Goal: Information Seeking & Learning: Understand process/instructions

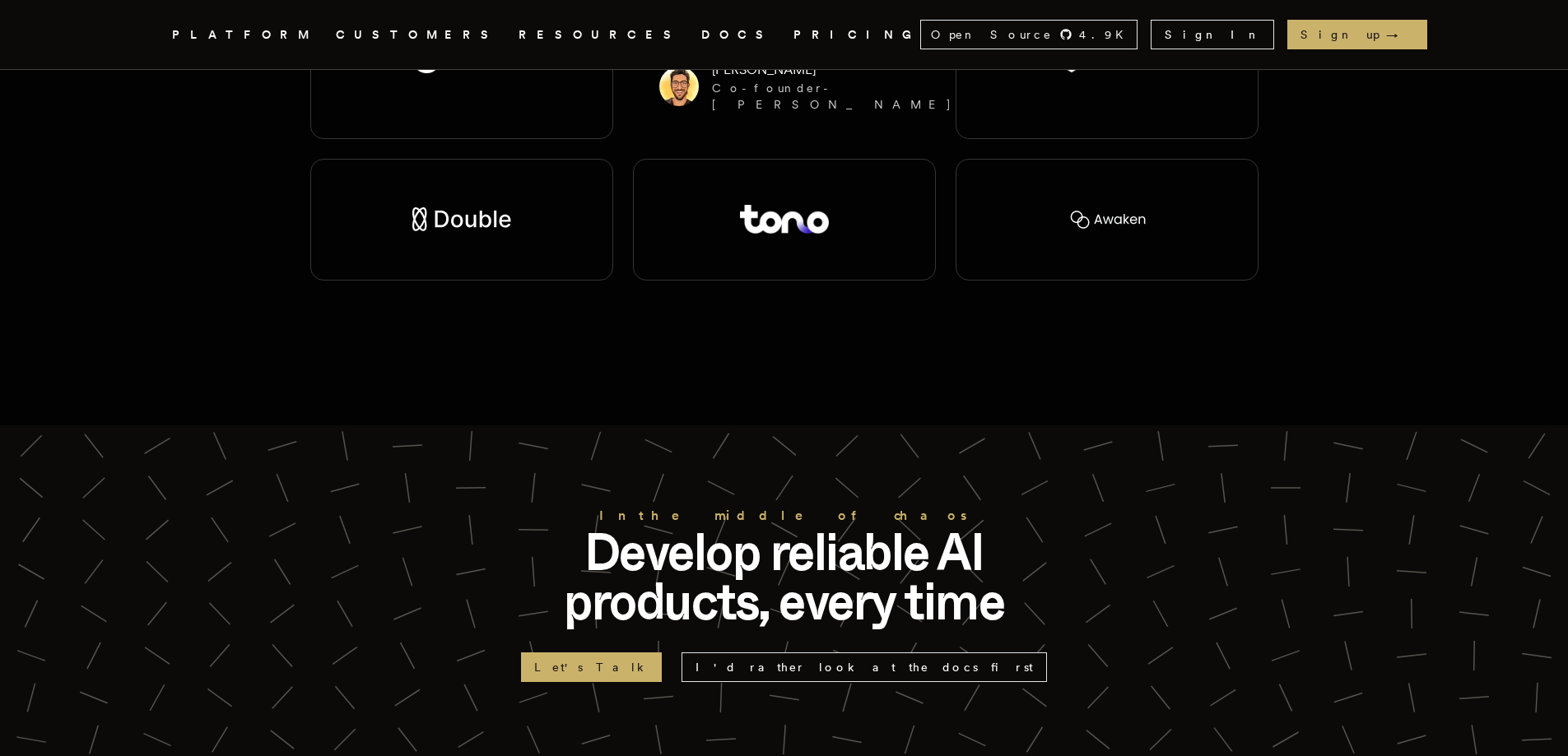
scroll to position [3566, 0]
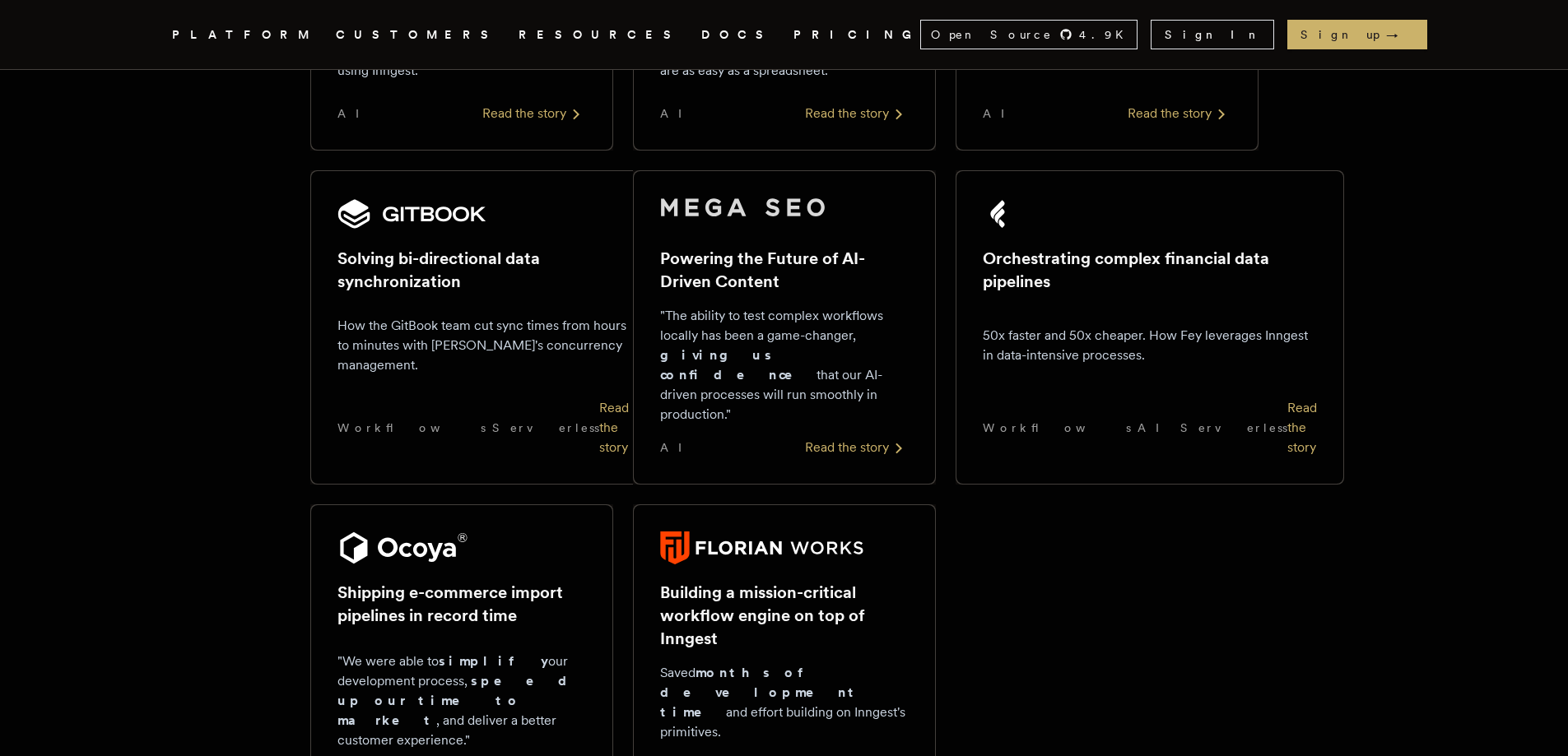
scroll to position [536, 0]
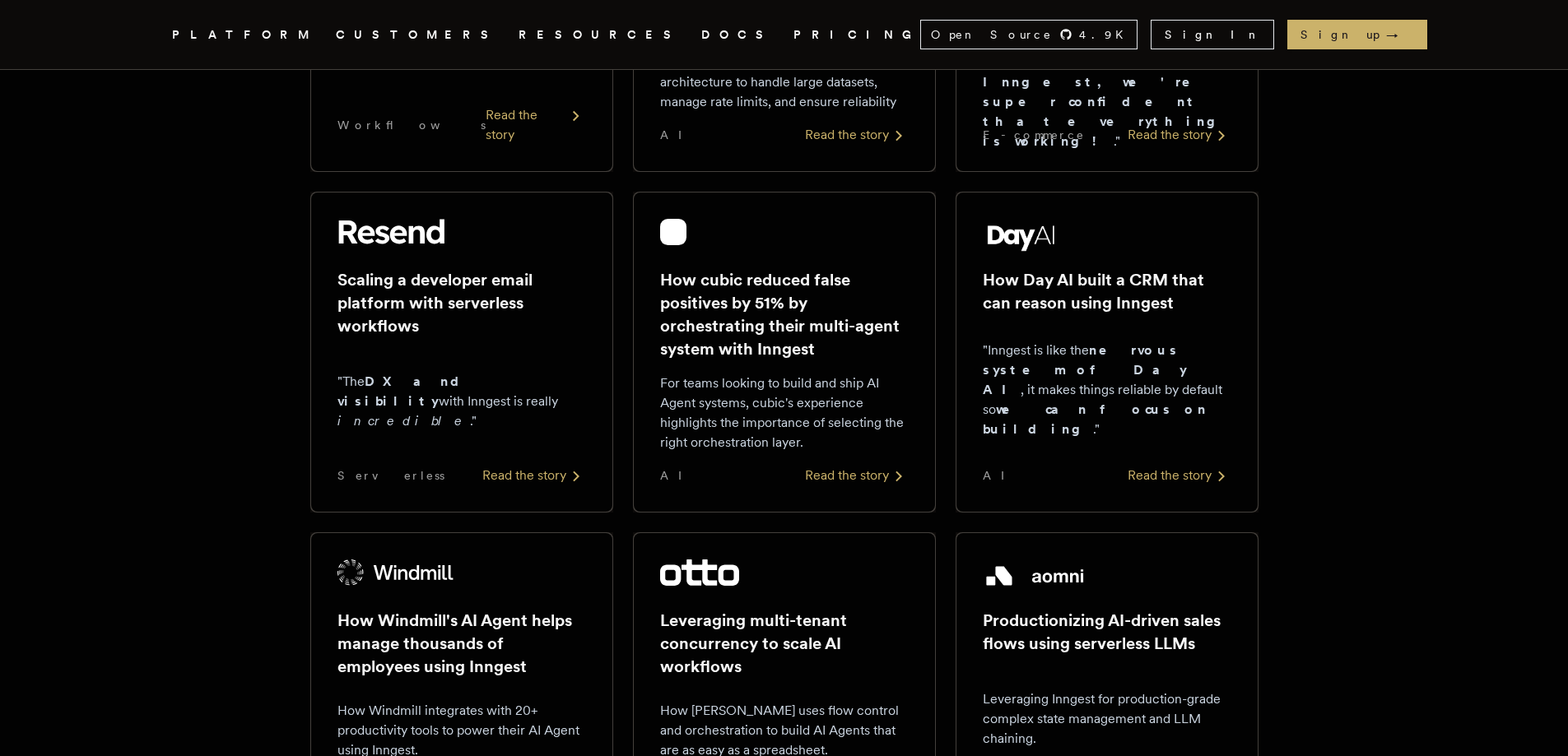
click at [702, 29] on link "DOCS" at bounding box center [738, 34] width 72 height 20
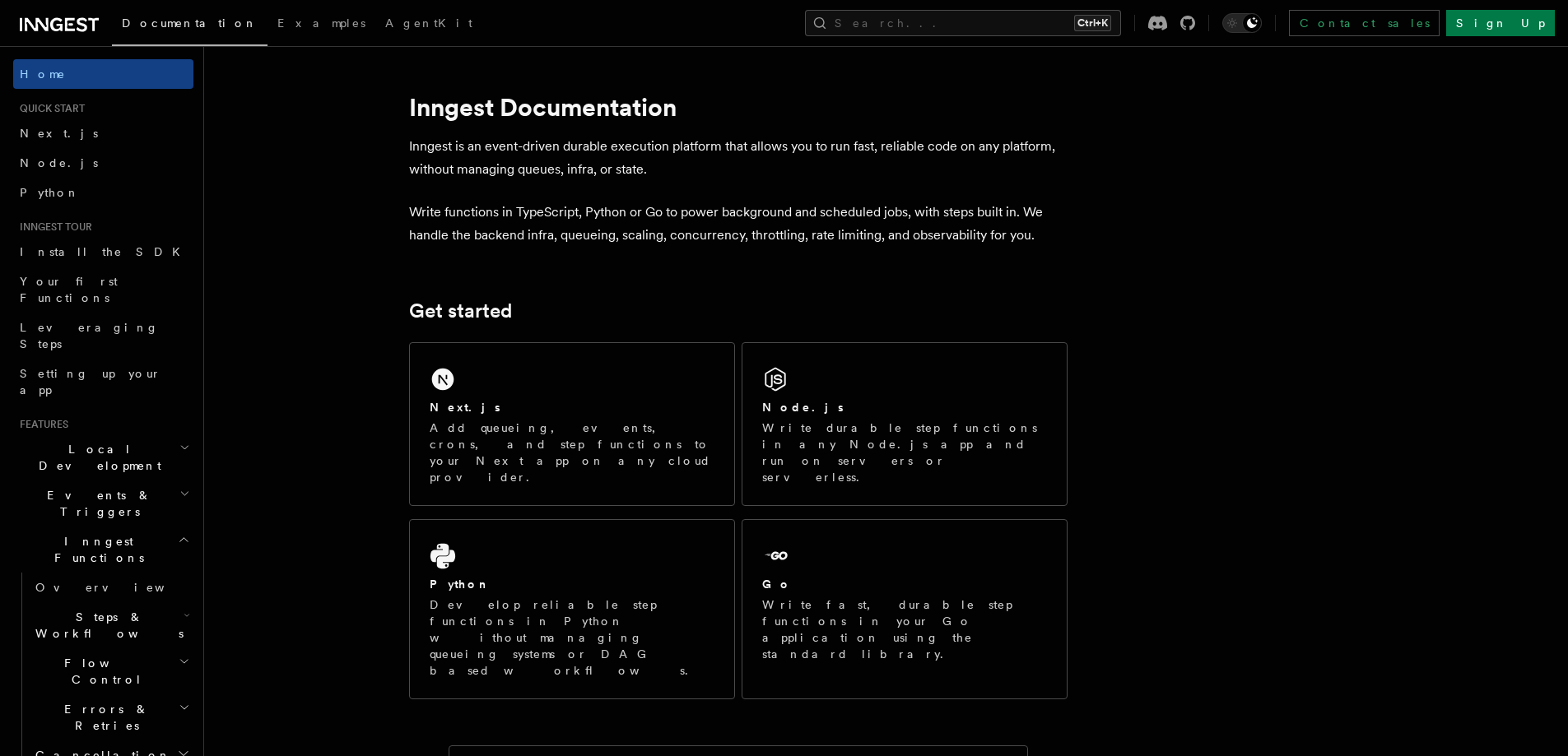
click at [0, 0] on plasmo-csui at bounding box center [0, 0] width 0 height 0
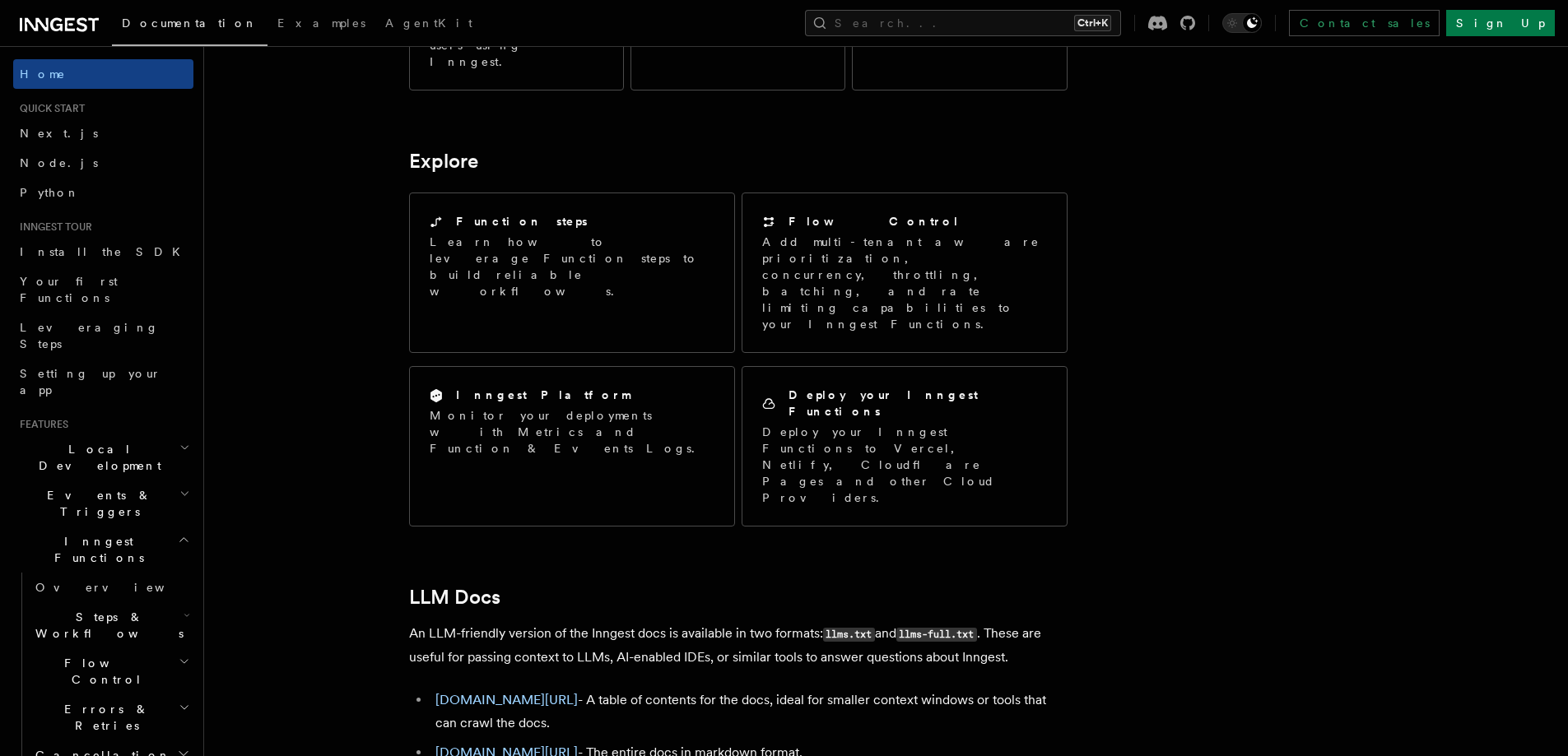
scroll to position [1344, 0]
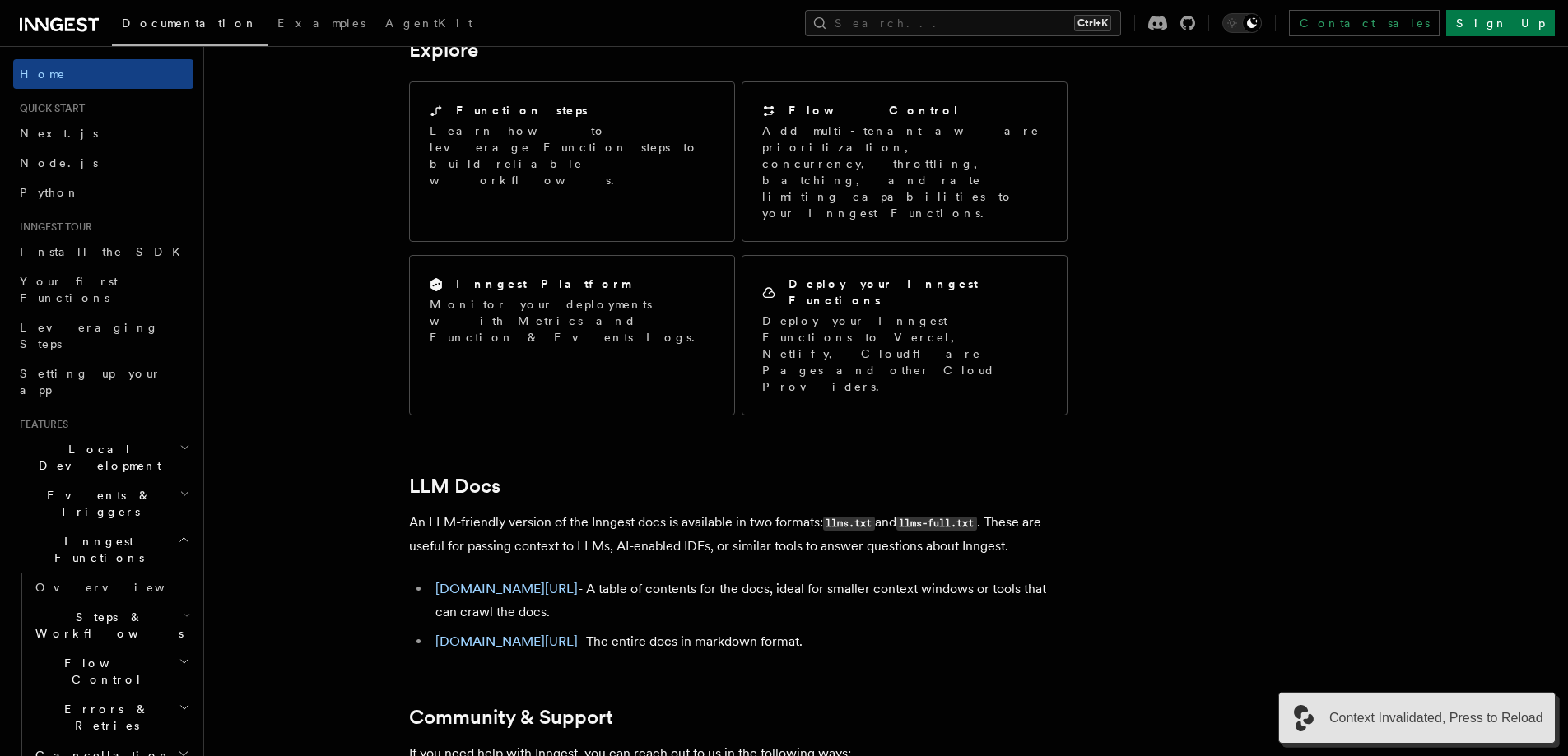
click at [1475, 711] on span "Context Invalidated, Press to Reload" at bounding box center [1437, 718] width 214 height 19
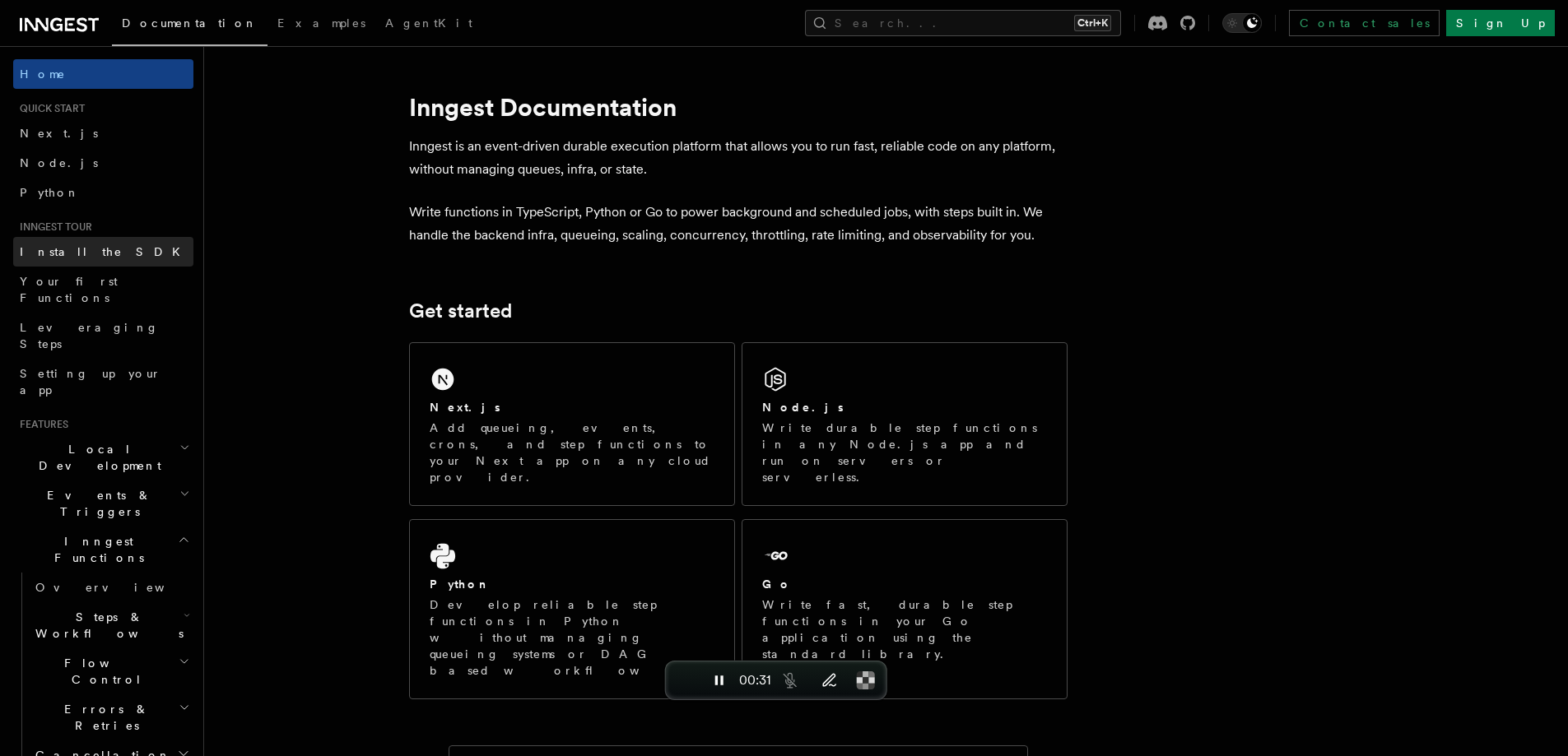
click at [24, 261] on link "Install the SDK" at bounding box center [103, 252] width 180 height 29
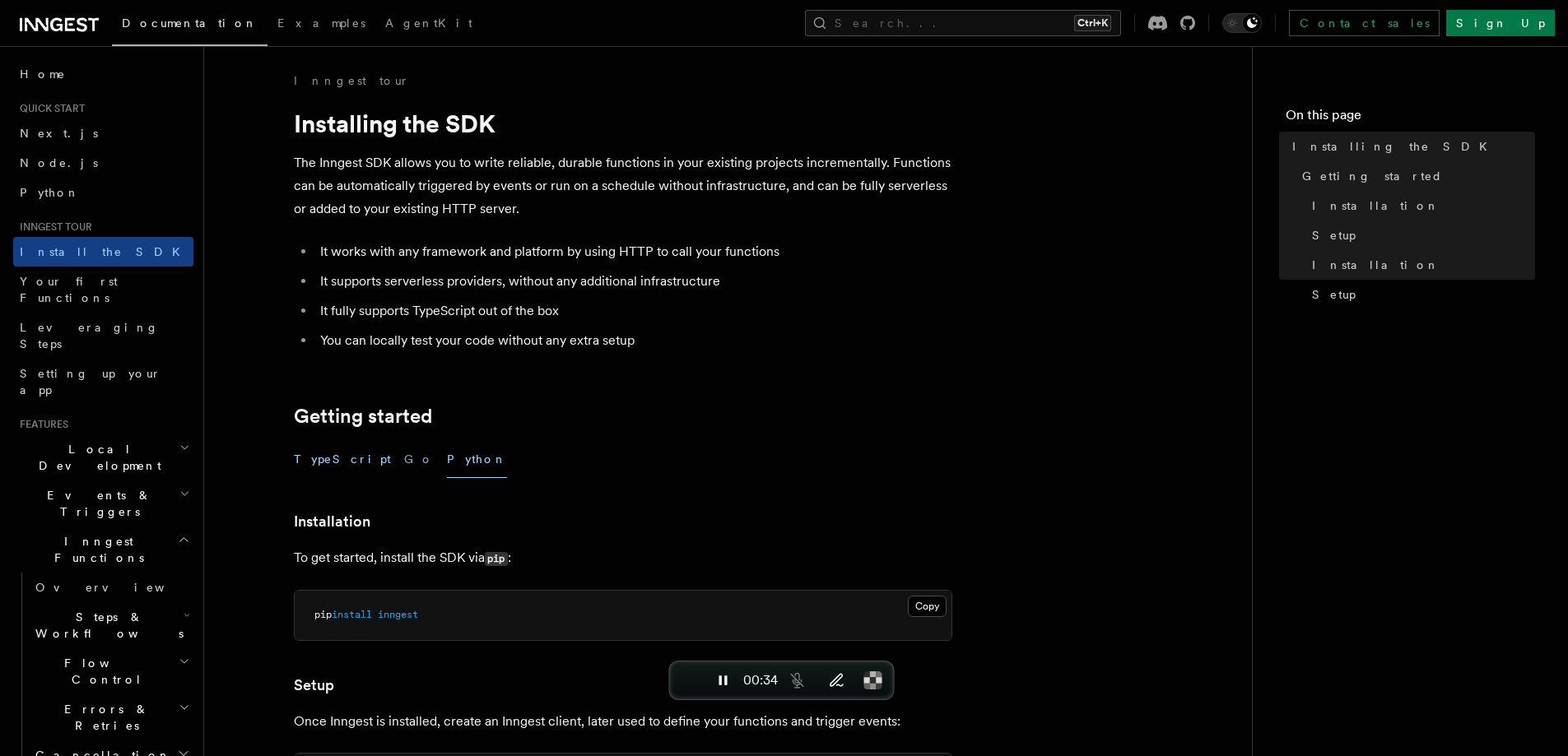
click at [314, 456] on button "TypeScript" at bounding box center [343, 459] width 97 height 37
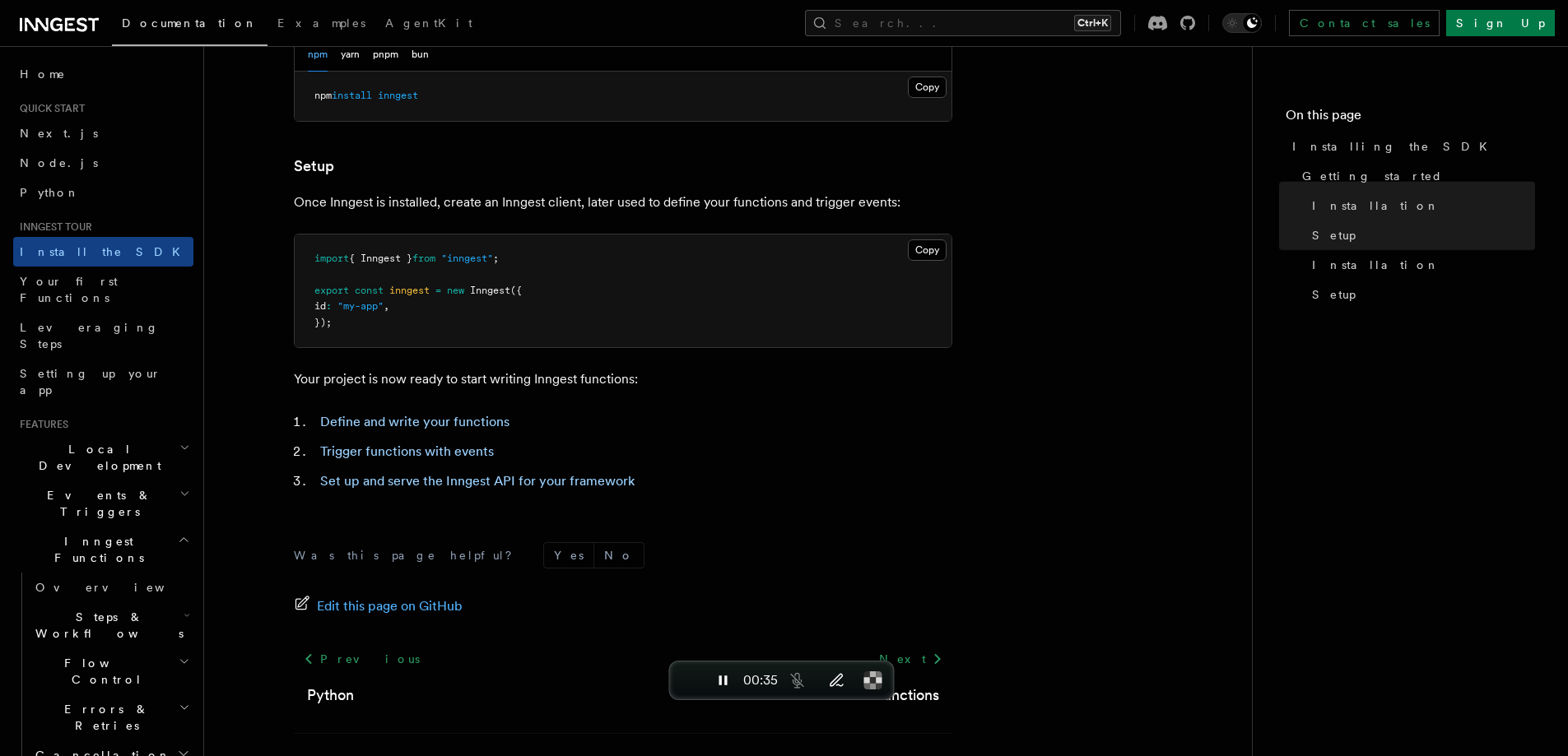
scroll to position [612, 0]
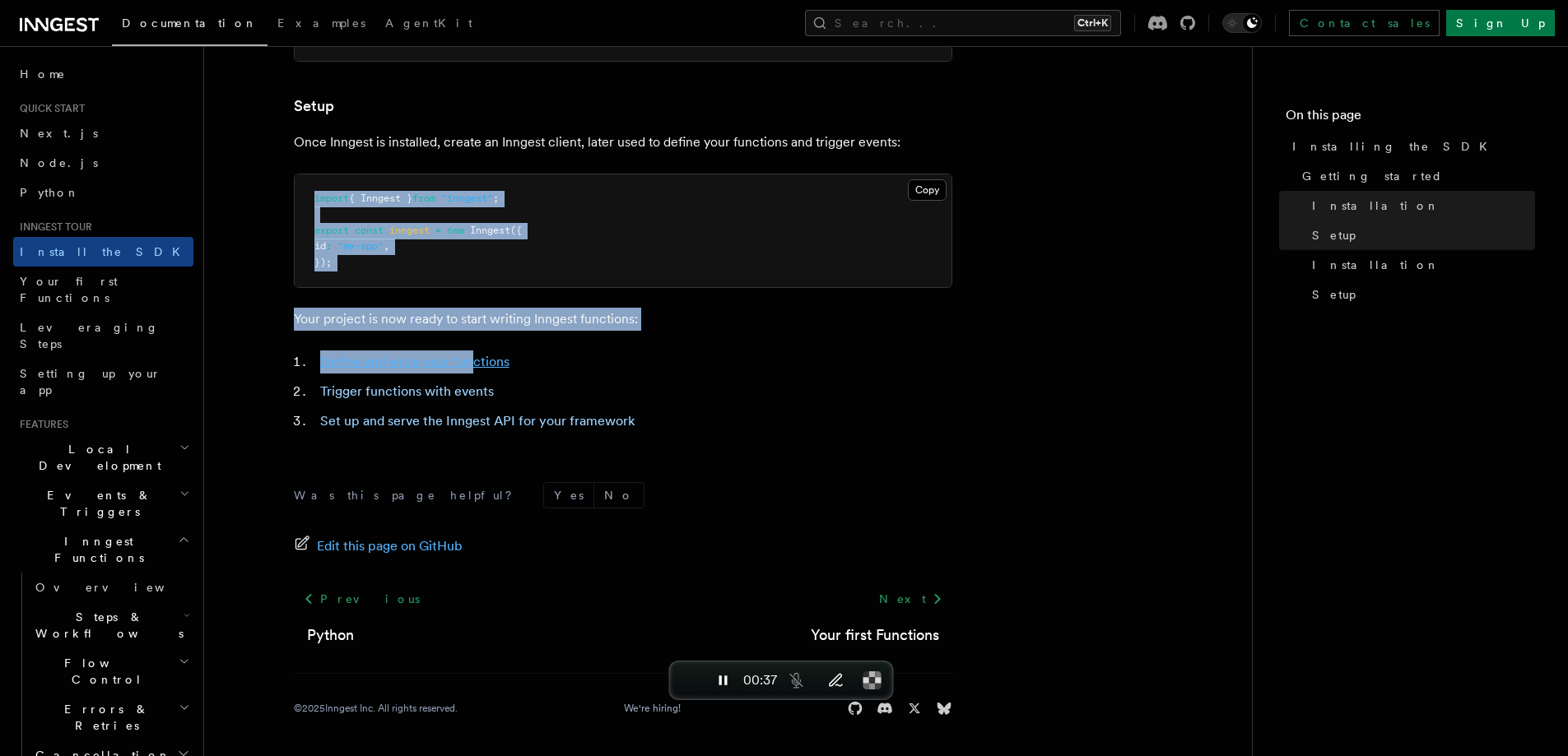
drag, startPoint x: 310, startPoint y: 188, endPoint x: 470, endPoint y: 361, distance: 235.6
click at [467, 358] on article "Inngest tour Installing the SDK The Inngest SDK allows you to write reliable, d…" at bounding box center [728, 108] width 996 height 1296
click at [689, 681] on span "End recording" at bounding box center [689, 681] width 0 height 0
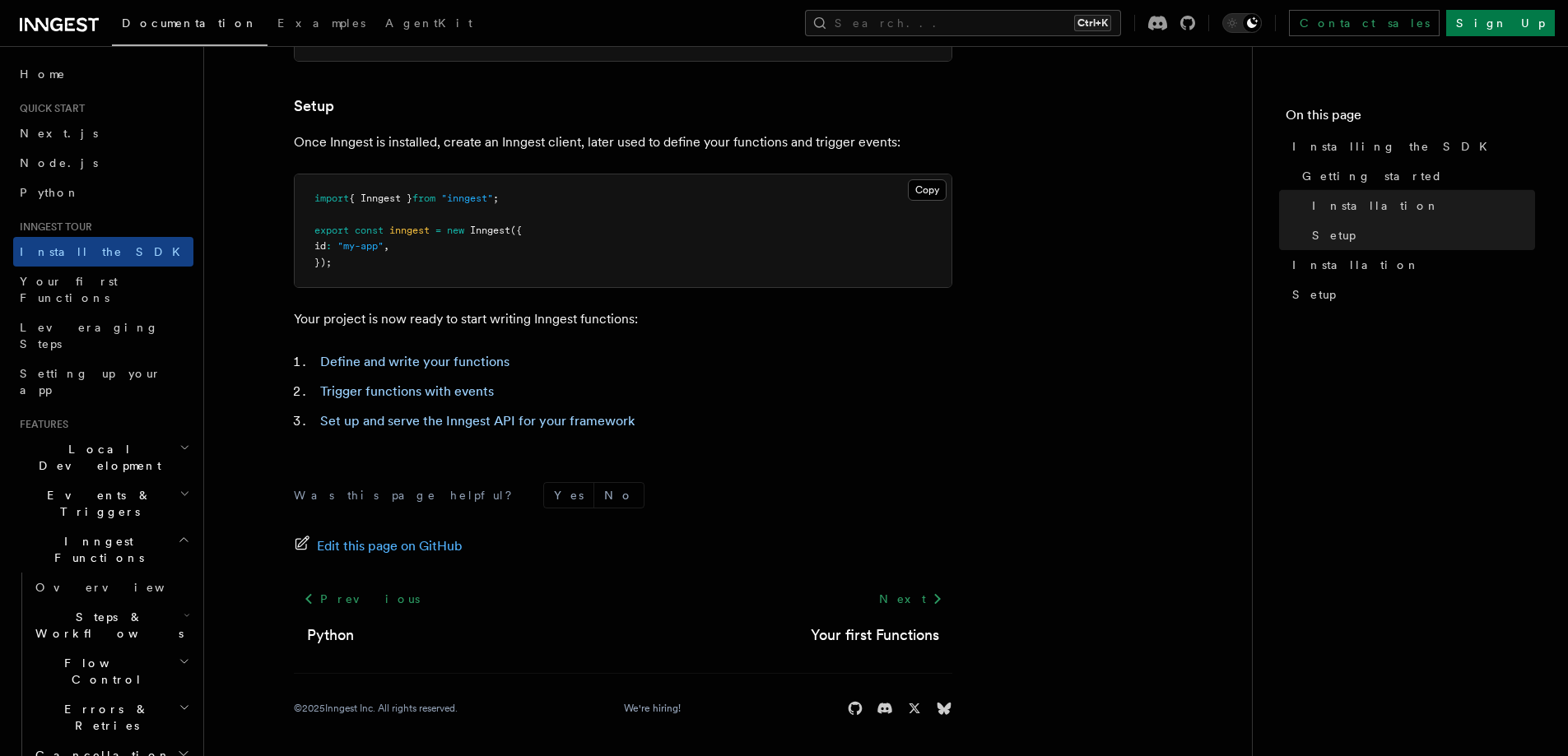
scroll to position [63, 0]
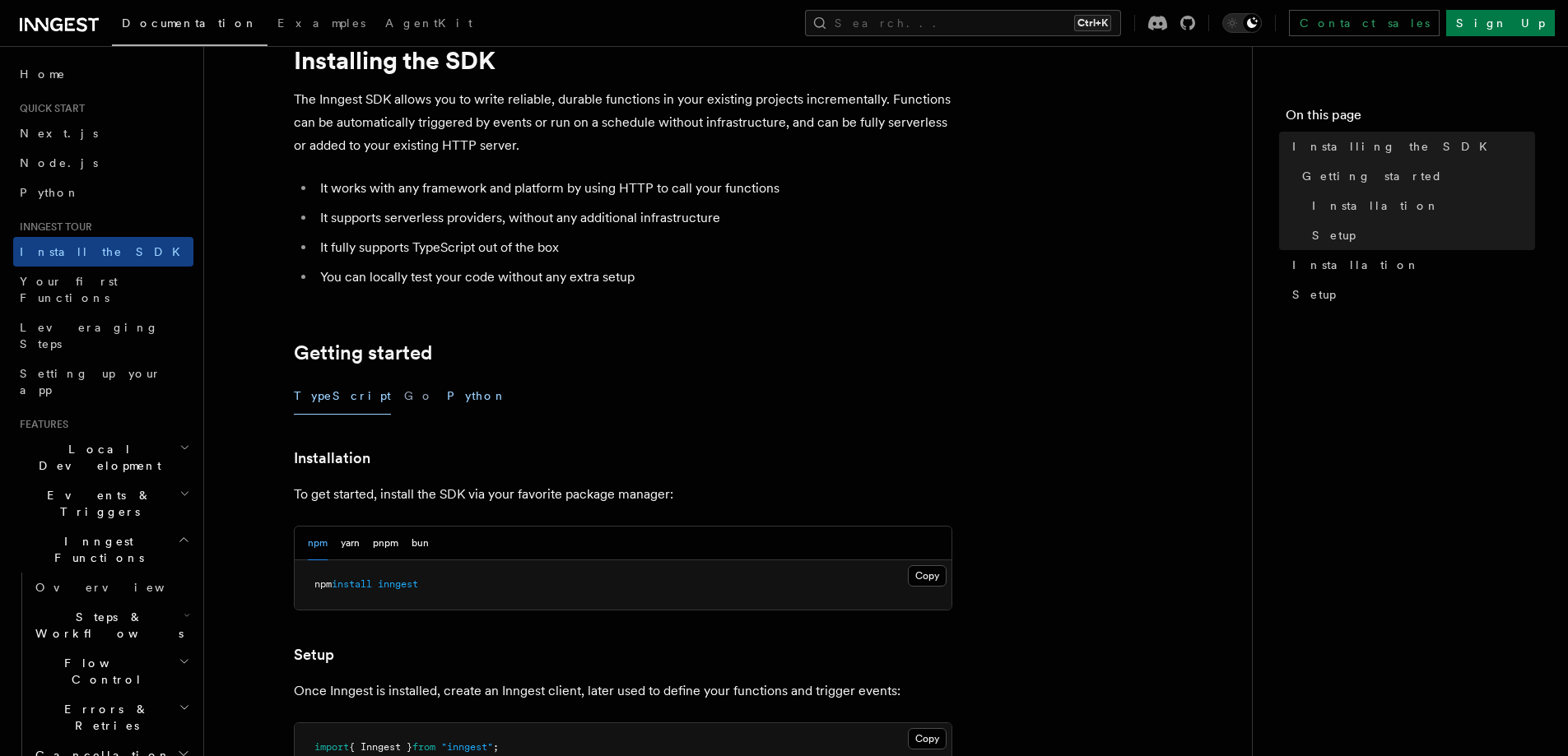
click at [447, 384] on button "Python" at bounding box center [477, 396] width 60 height 37
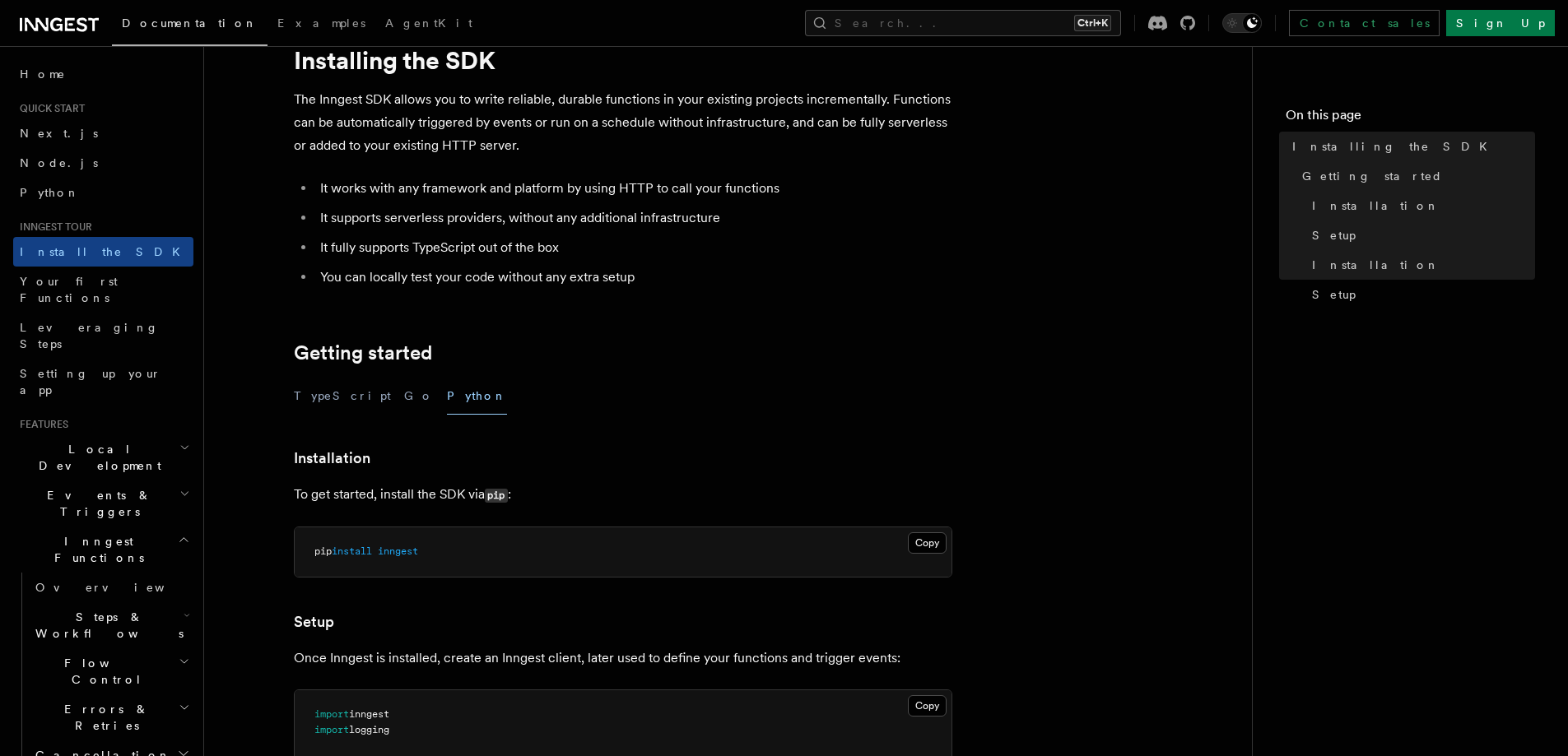
scroll to position [612, 0]
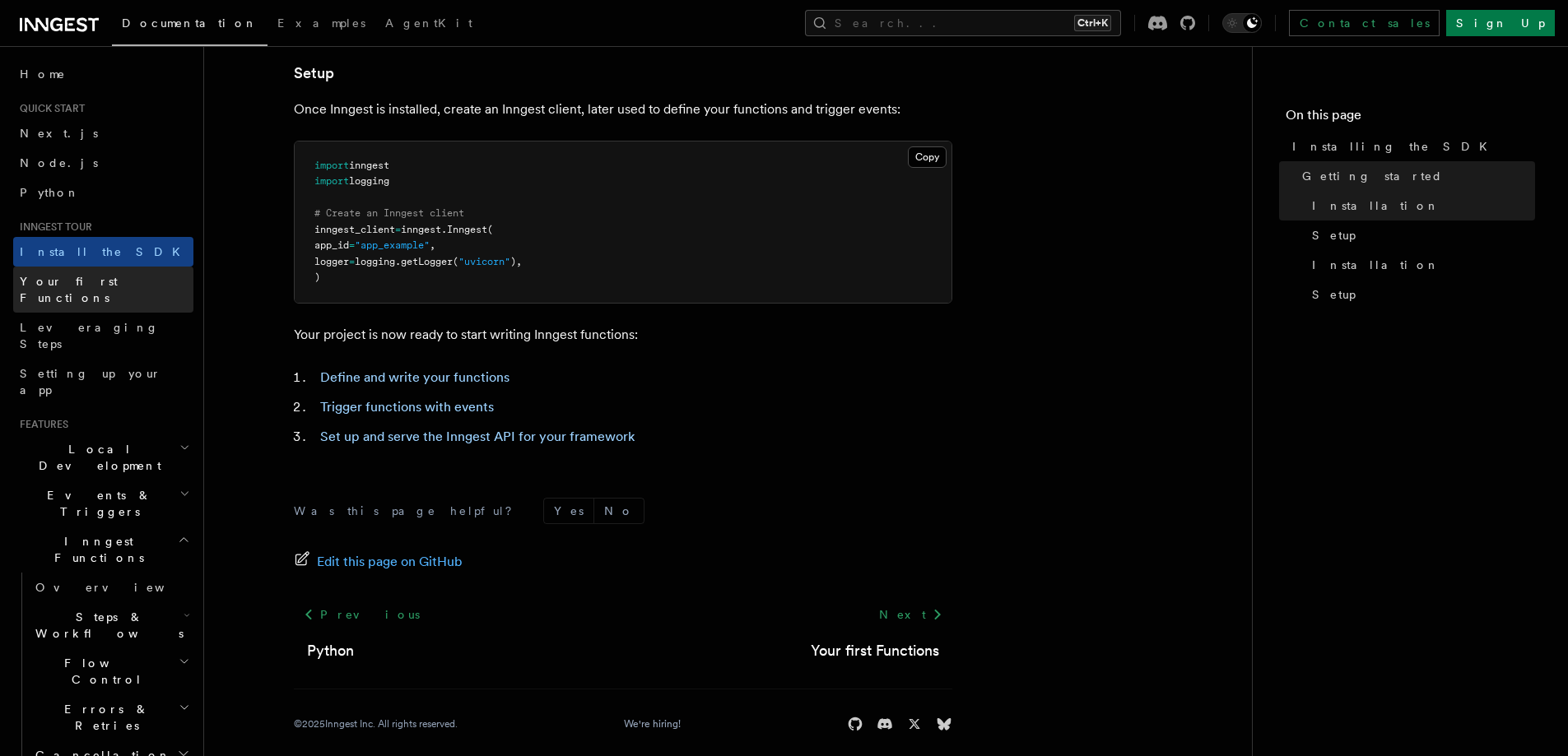
click at [99, 278] on span "Your first Functions" at bounding box center [68, 290] width 98 height 29
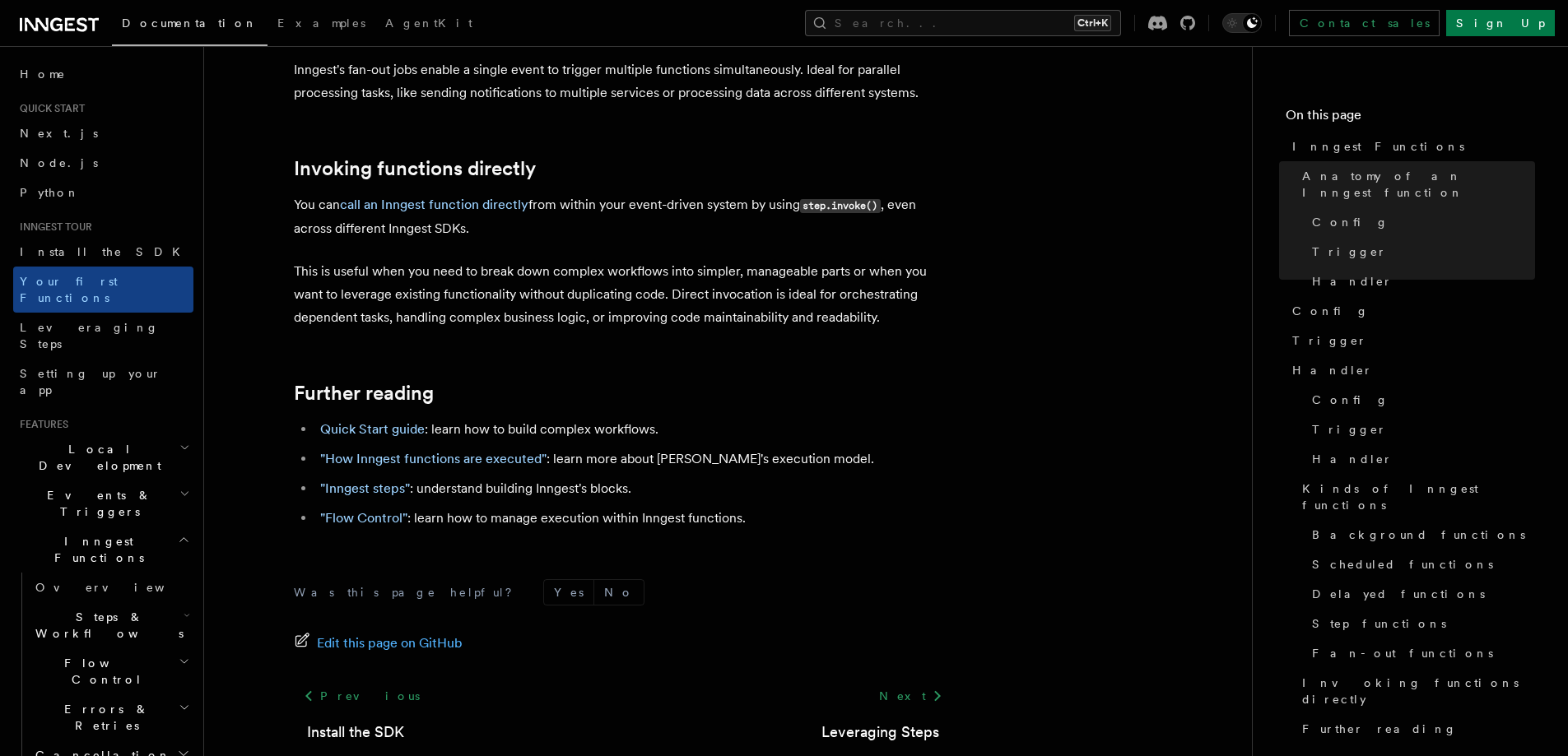
scroll to position [3373, 0]
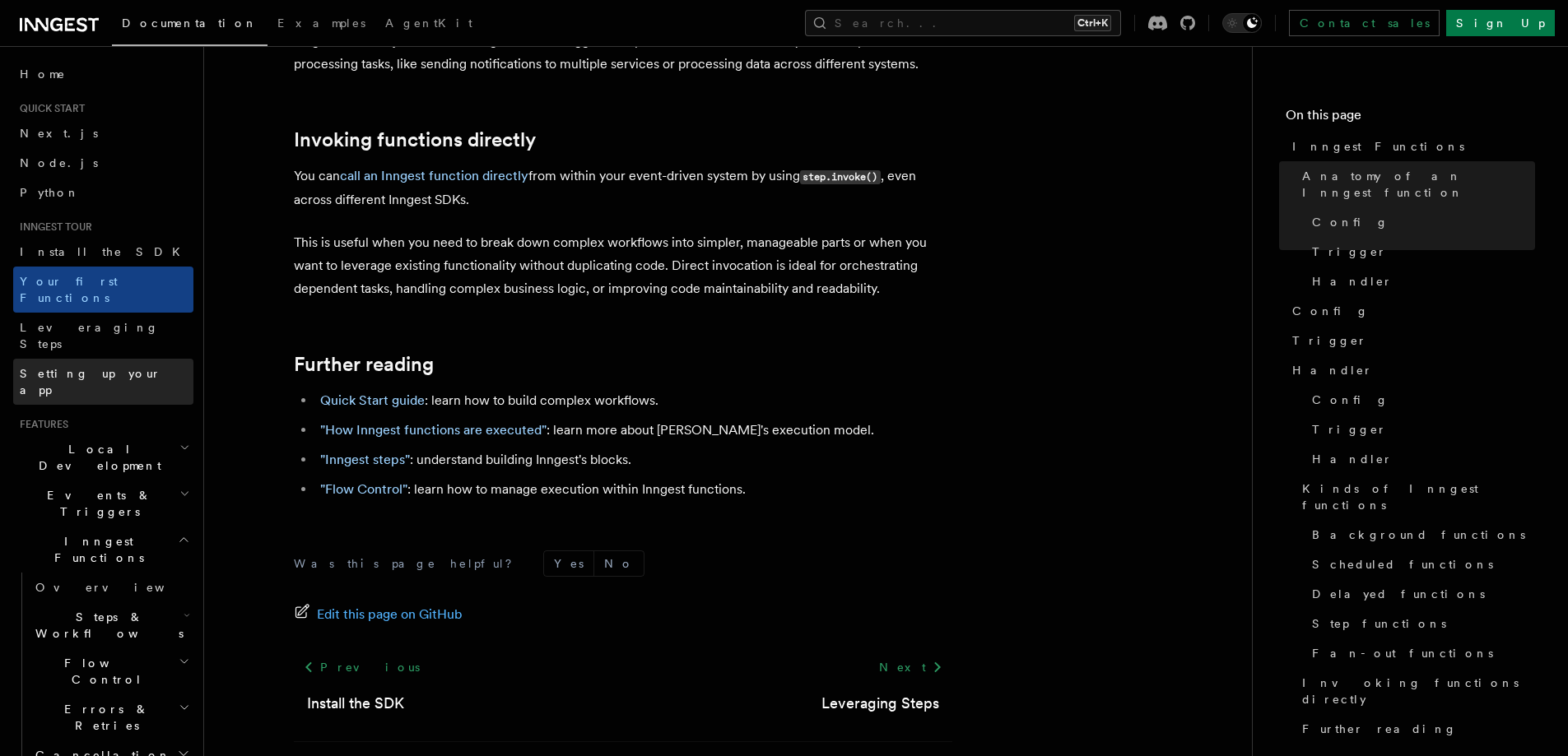
click at [107, 359] on link "Setting up your app" at bounding box center [103, 381] width 180 height 46
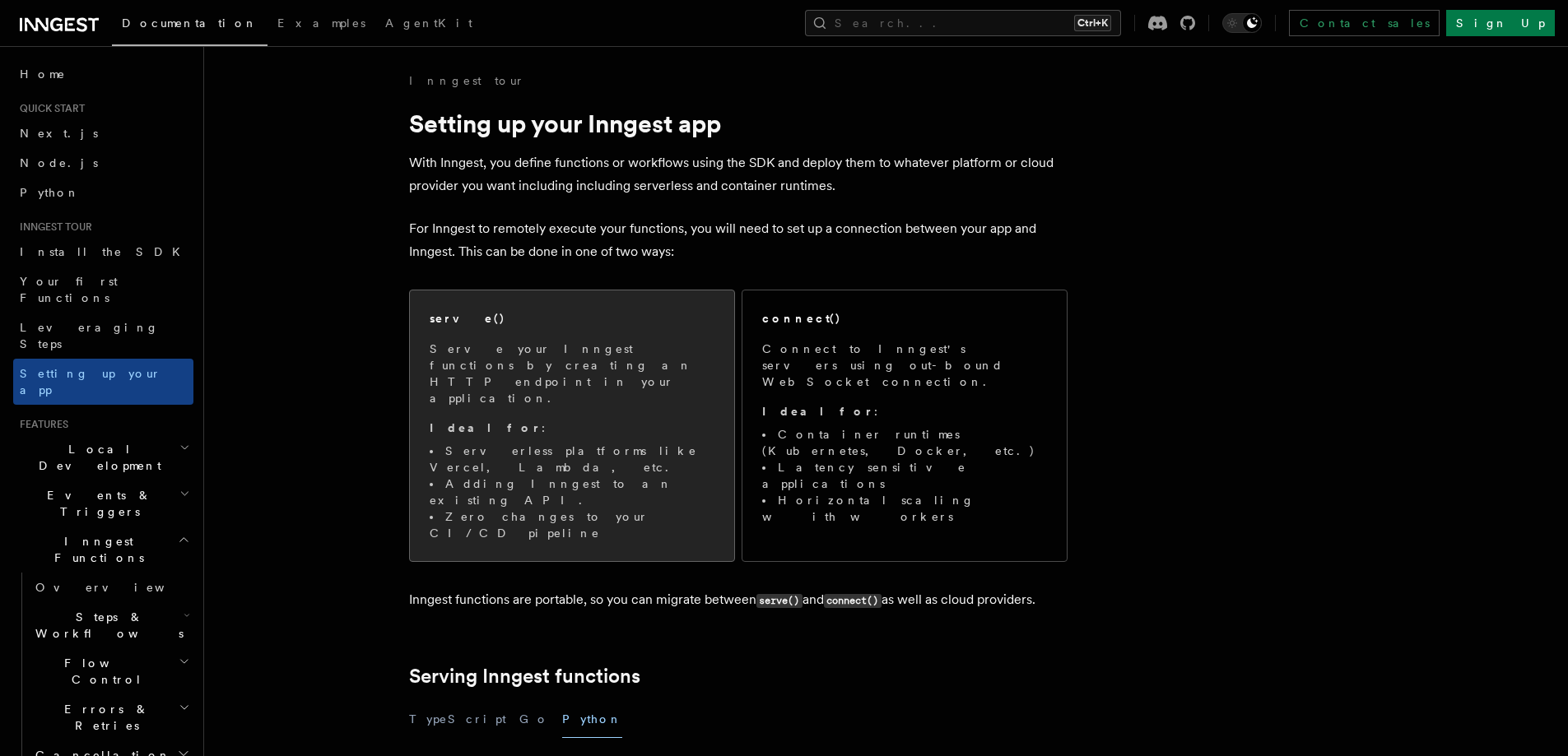
click at [626, 371] on p "Serve your Inngest functions by creating an HTTP endpoint in your application." at bounding box center [572, 374] width 285 height 66
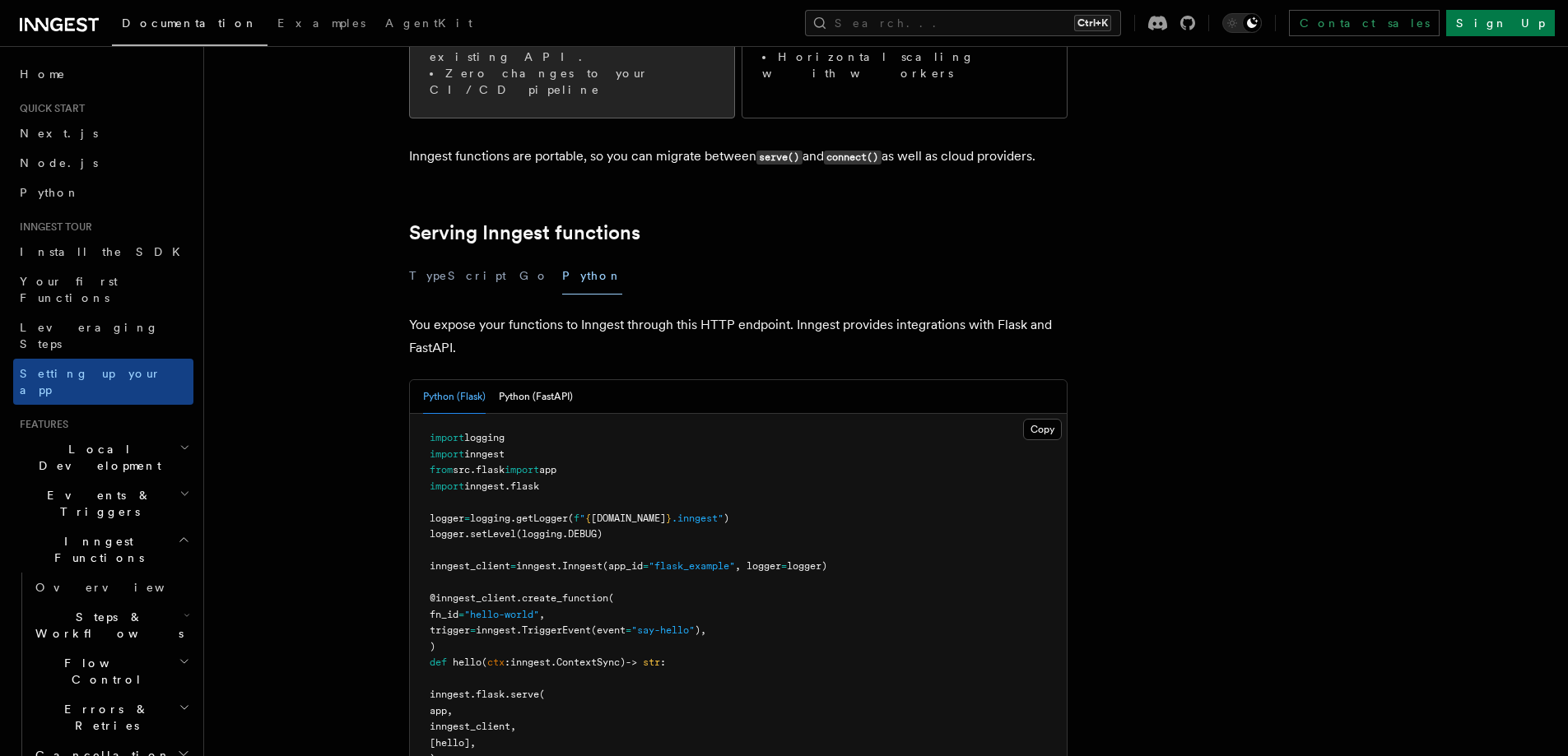
scroll to position [504, 0]
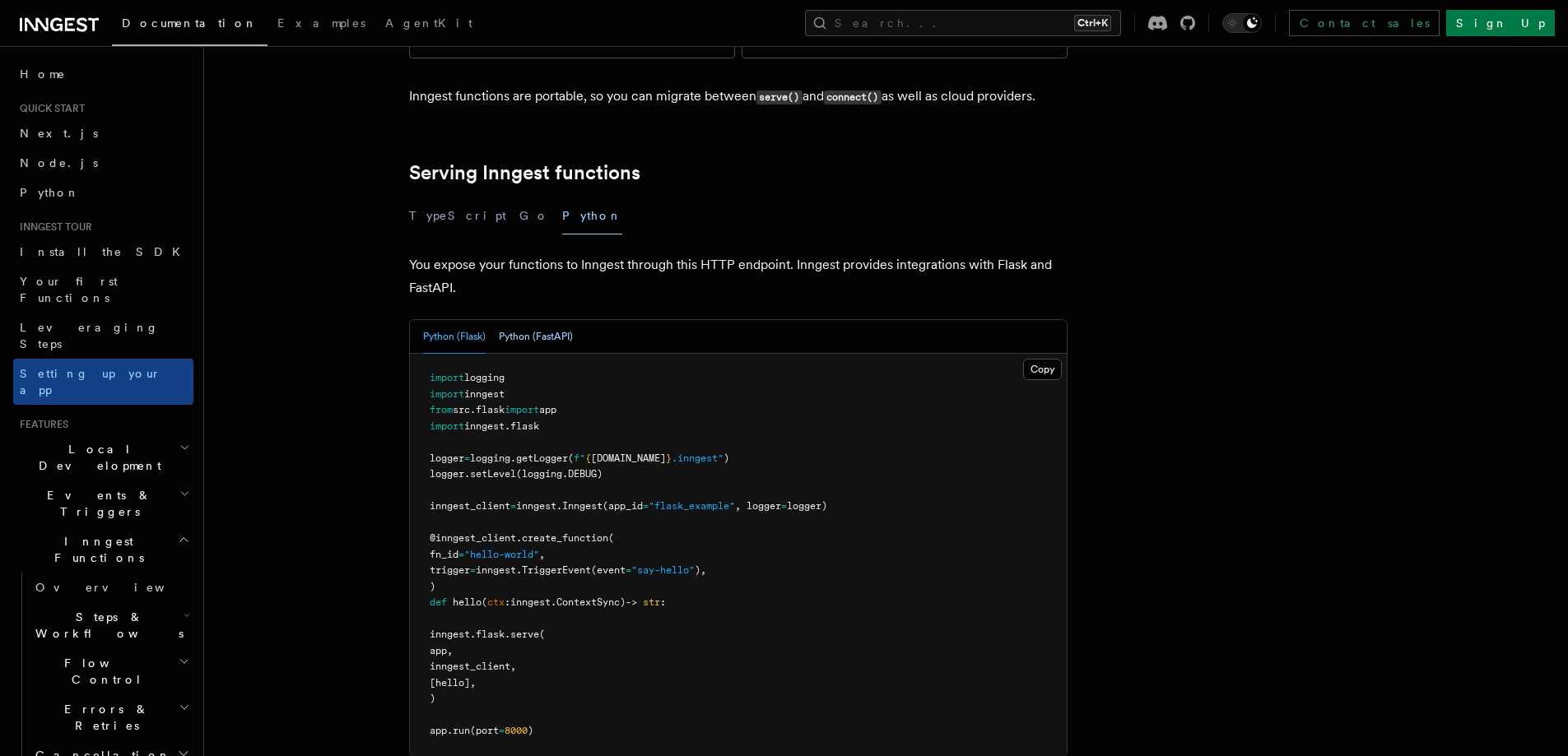
click at [550, 320] on button "Python (FastAPI)" at bounding box center [536, 337] width 74 height 34
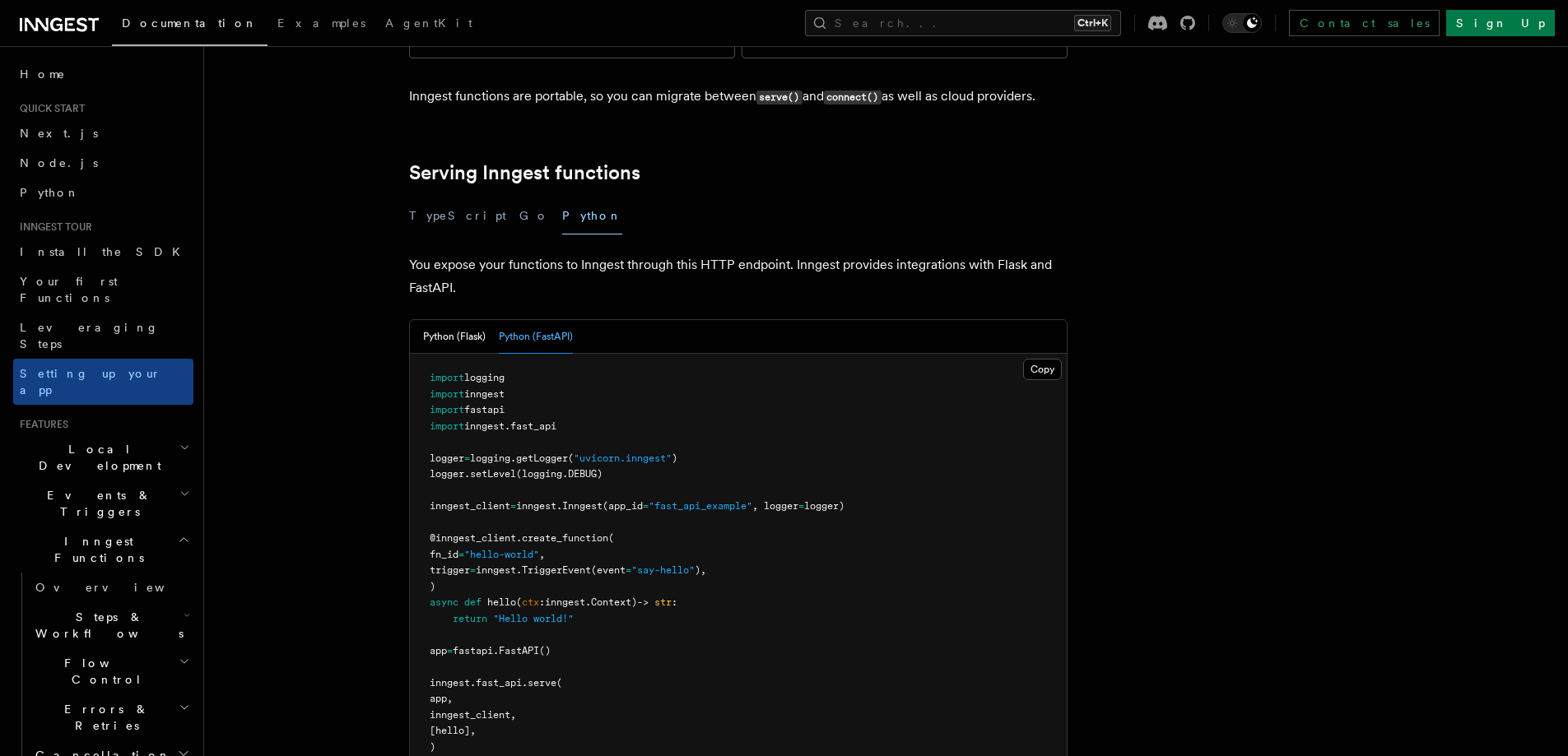
drag, startPoint x: 452, startPoint y: 348, endPoint x: 560, endPoint y: 652, distance: 322.6
click at [560, 652] on pre "import logging import inngest import fastapi import inngest . fast_api logger =…" at bounding box center [738, 563] width 657 height 418
click at [38, 441] on span "Local Development" at bounding box center [96, 457] width 166 height 33
click at [81, 488] on span "Overview" at bounding box center [120, 495] width 169 height 14
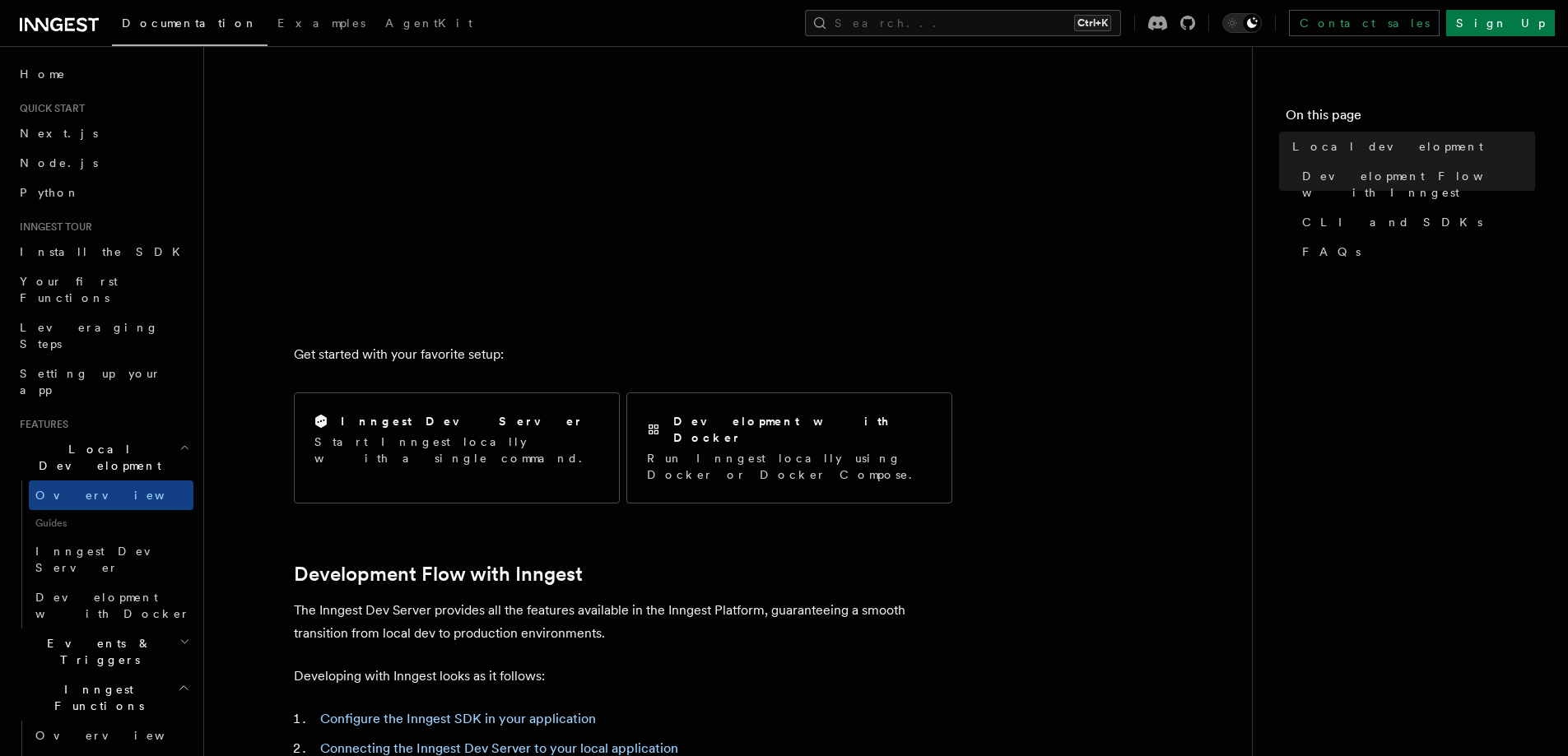
scroll to position [274, 0]
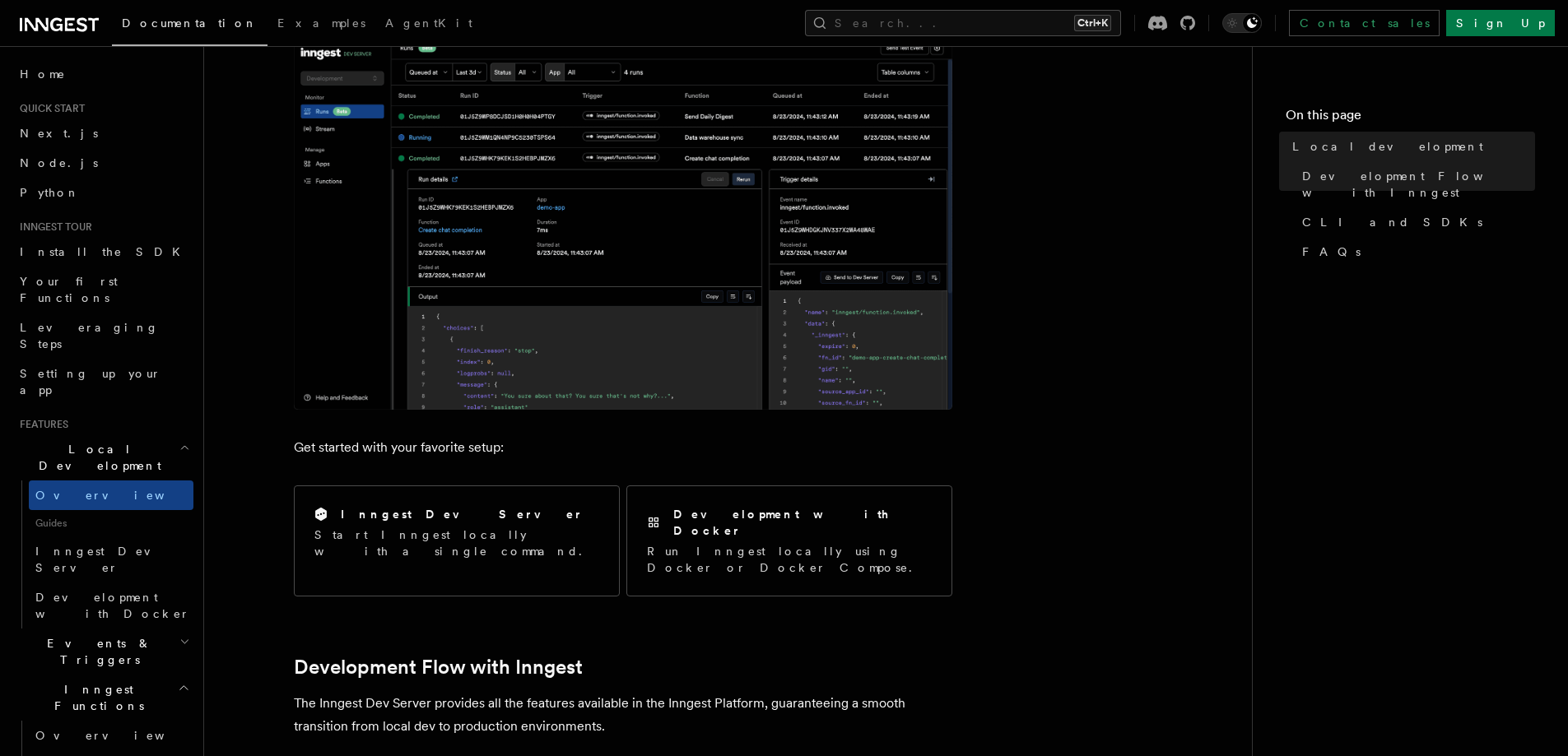
click at [599, 314] on img at bounding box center [623, 212] width 659 height 394
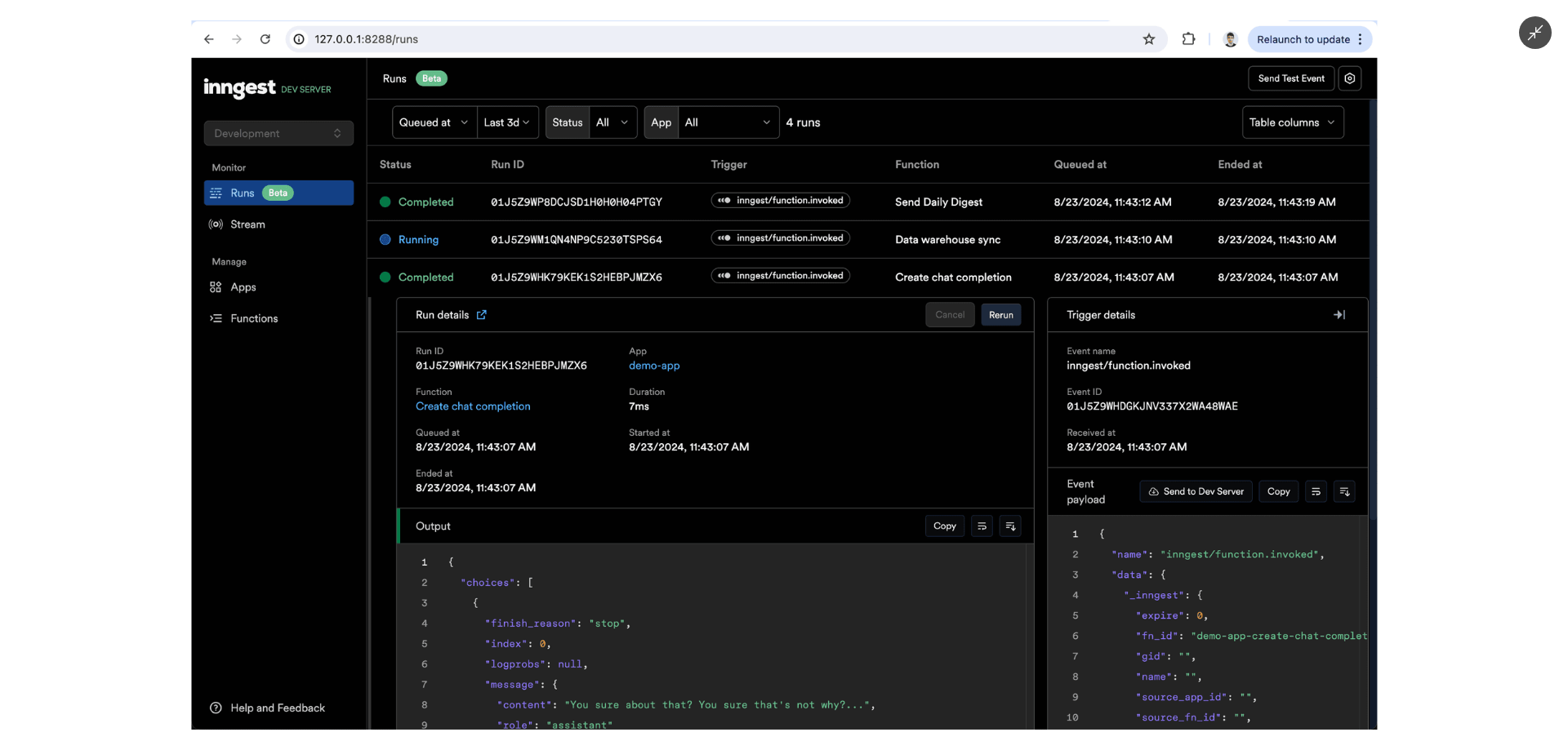
click at [0, 263] on div at bounding box center [784, 375] width 1568 height 750
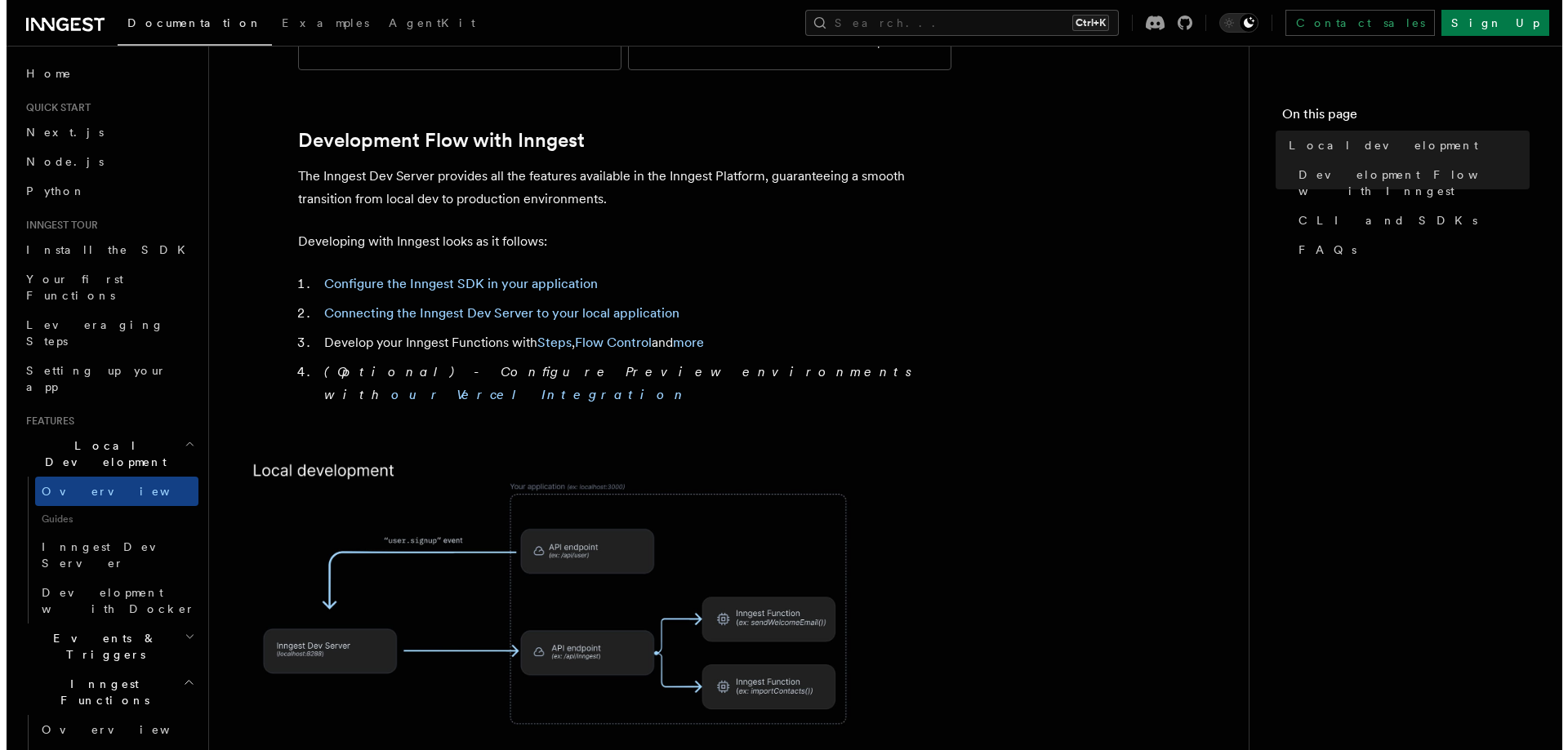
scroll to position [817, 0]
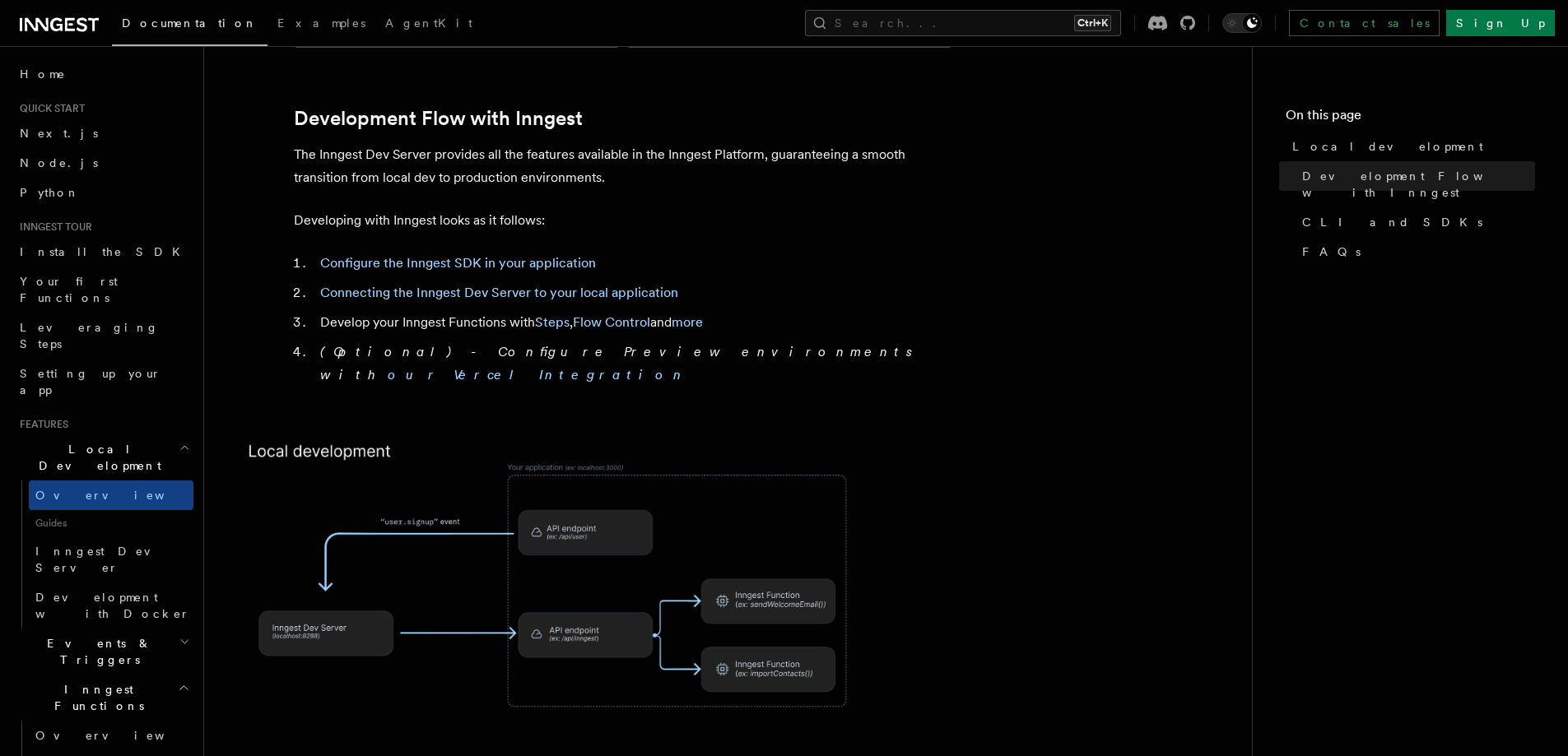
click at [602, 474] on img at bounding box center [560, 597] width 659 height 343
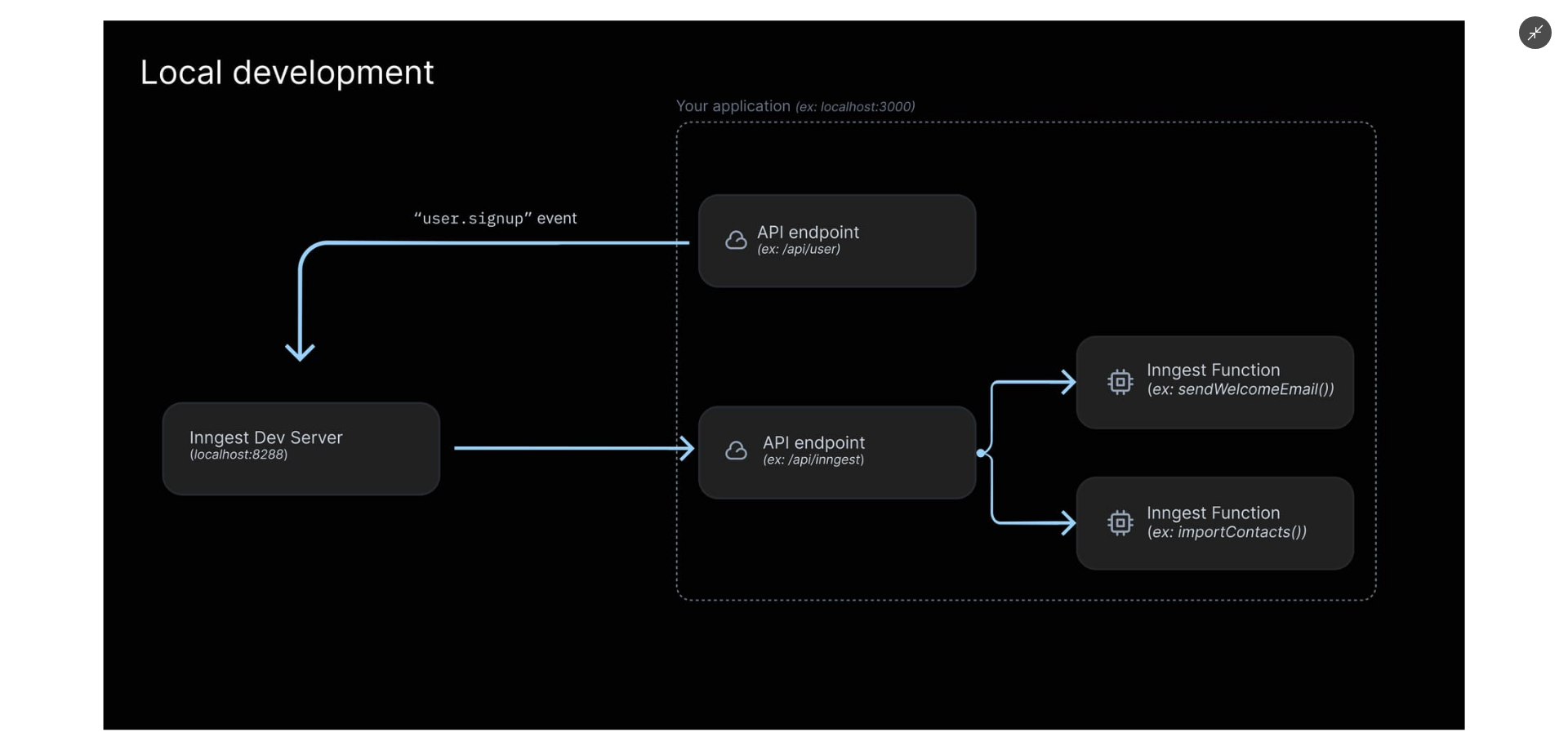
click at [45, 272] on div at bounding box center [784, 375] width 1568 height 750
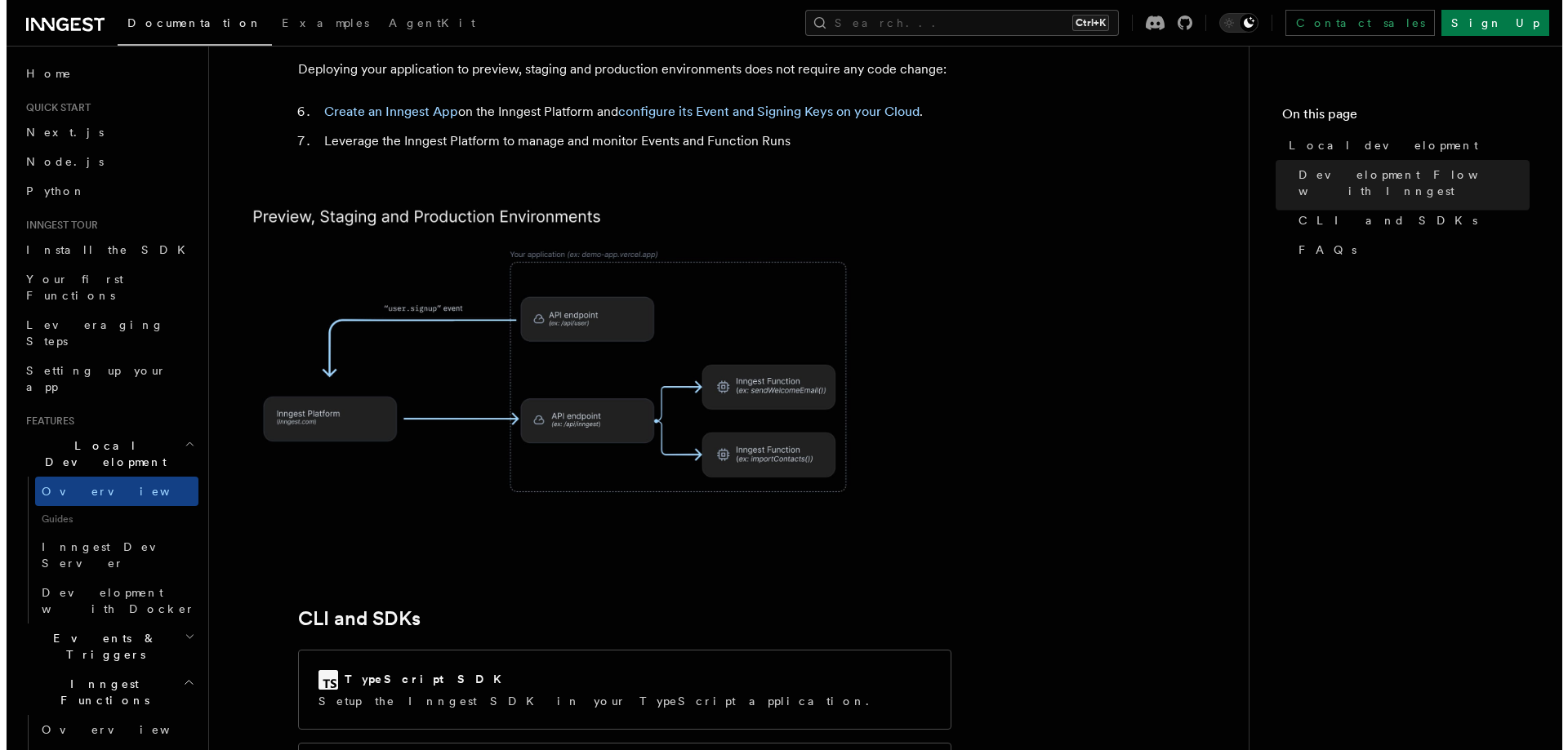
scroll to position [1633, 0]
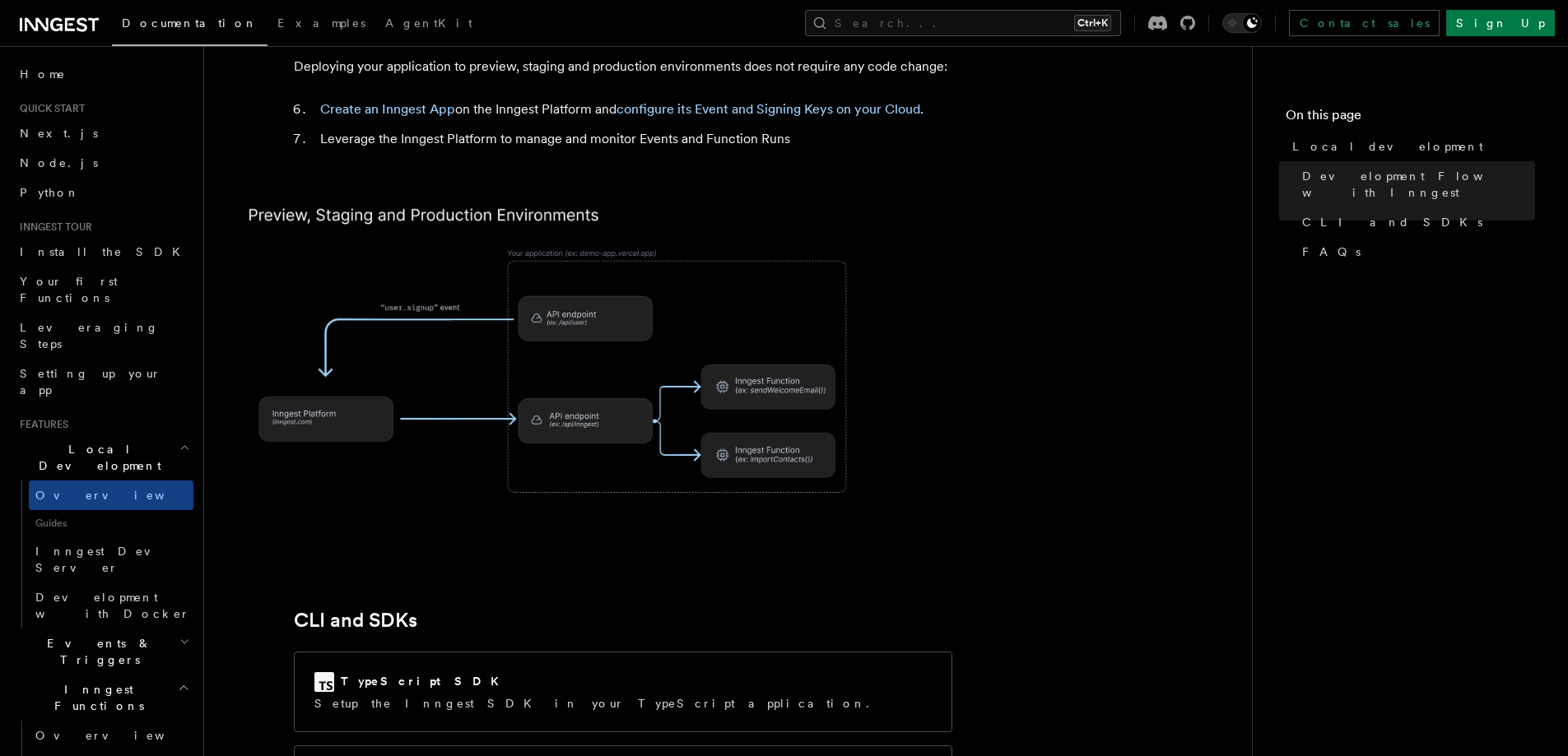
click at [608, 317] on img at bounding box center [560, 361] width 659 height 343
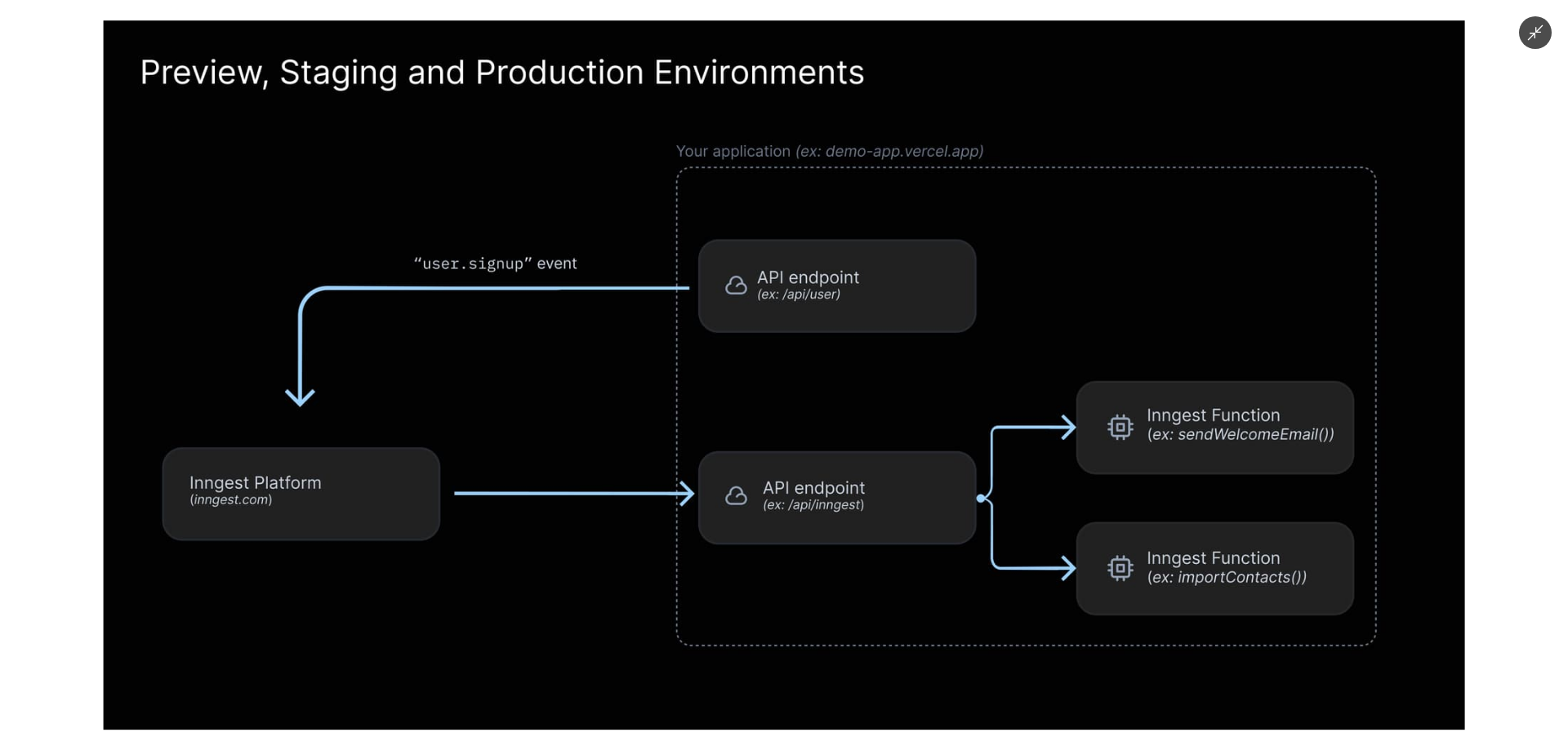
click at [18, 284] on div at bounding box center [784, 375] width 1568 height 750
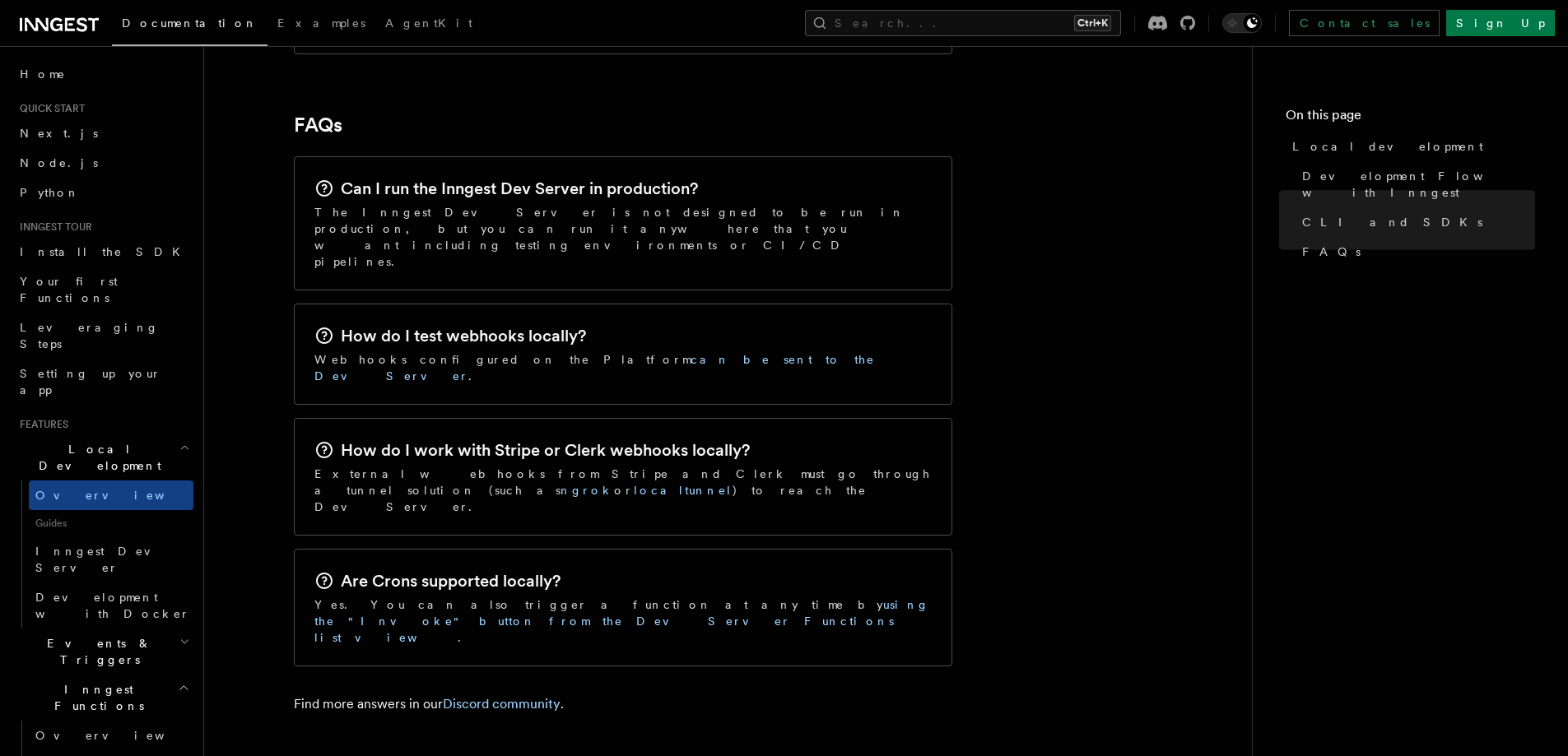
scroll to position [2620, 0]
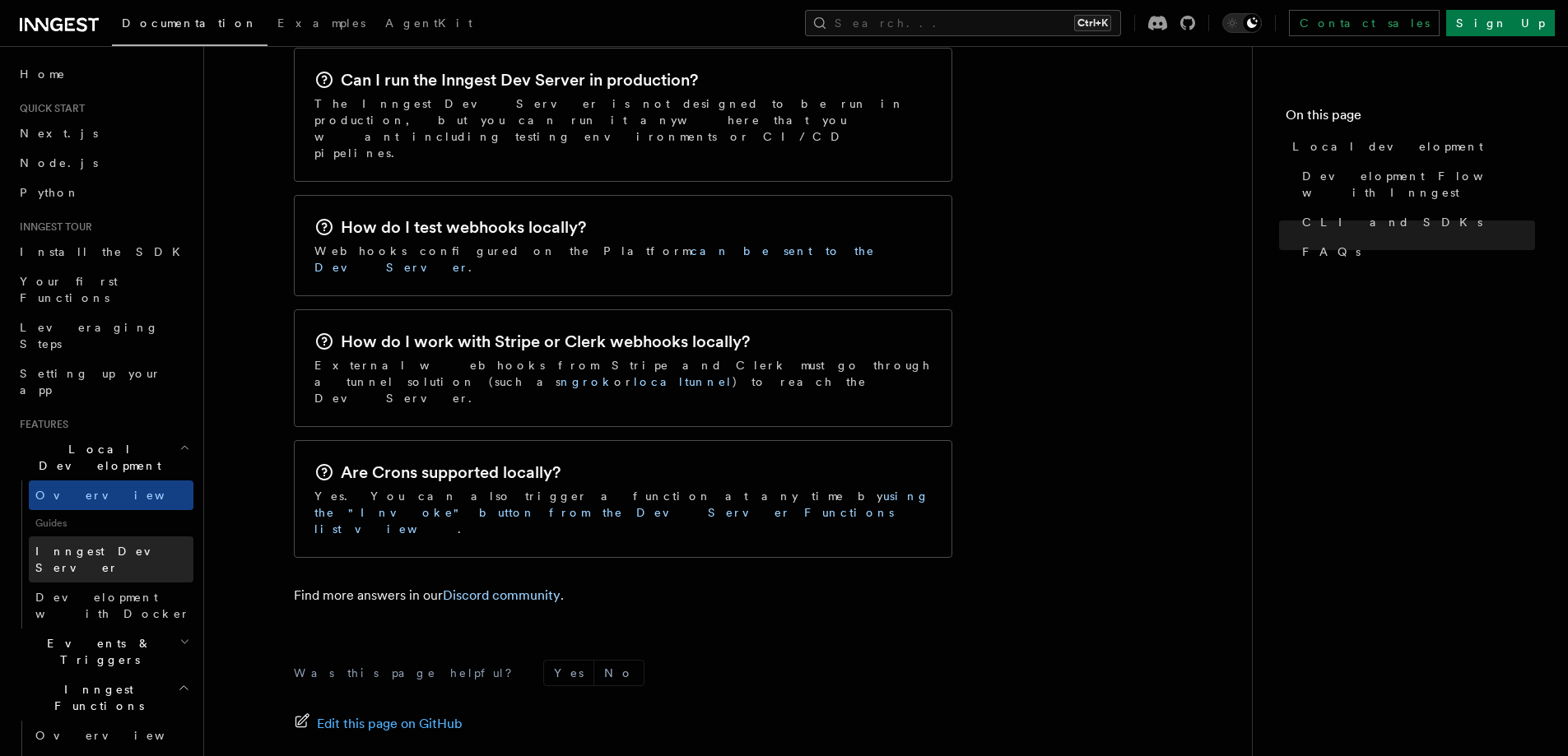
click at [121, 545] on span "Inngest Dev Server" at bounding box center [105, 559] width 141 height 29
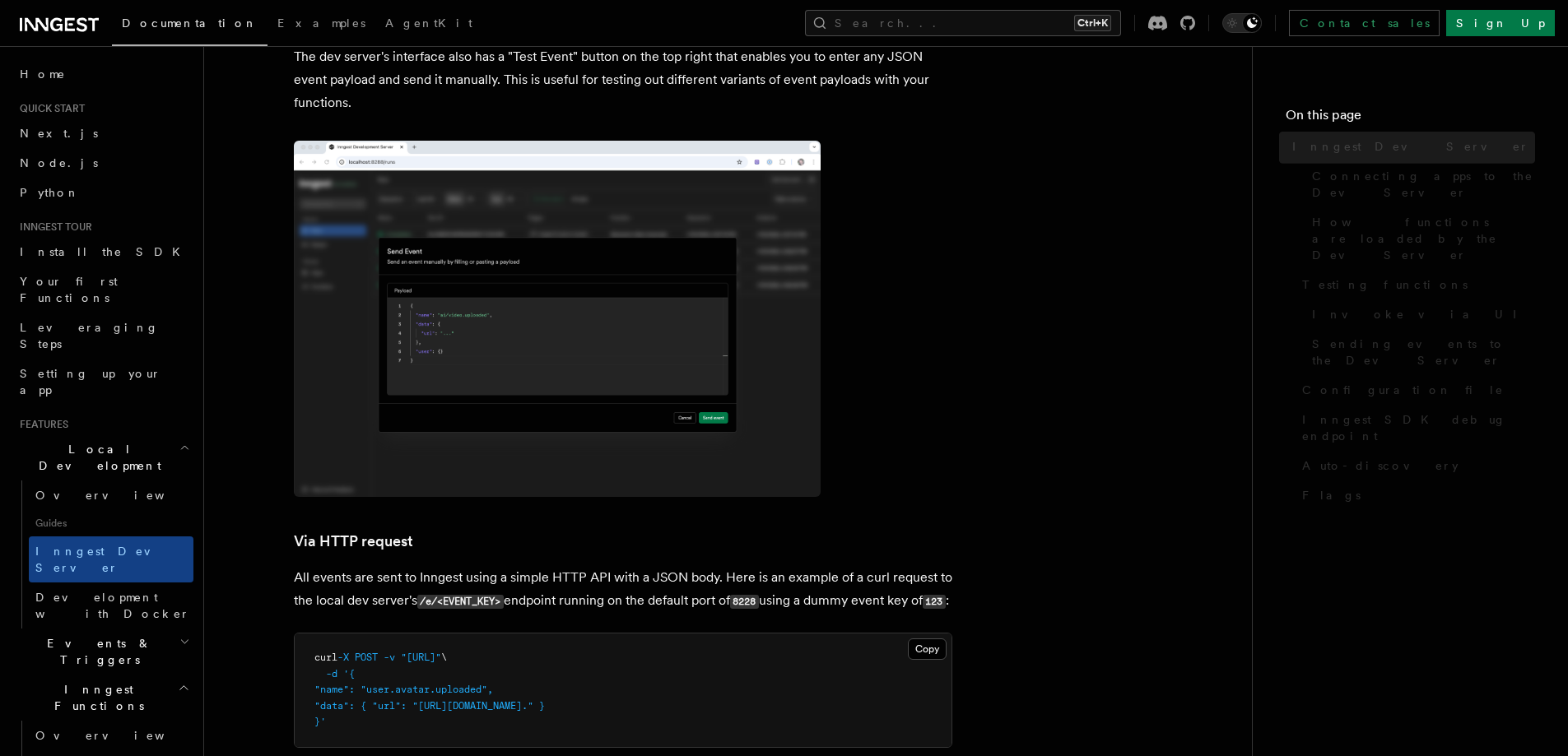
scroll to position [46, 0]
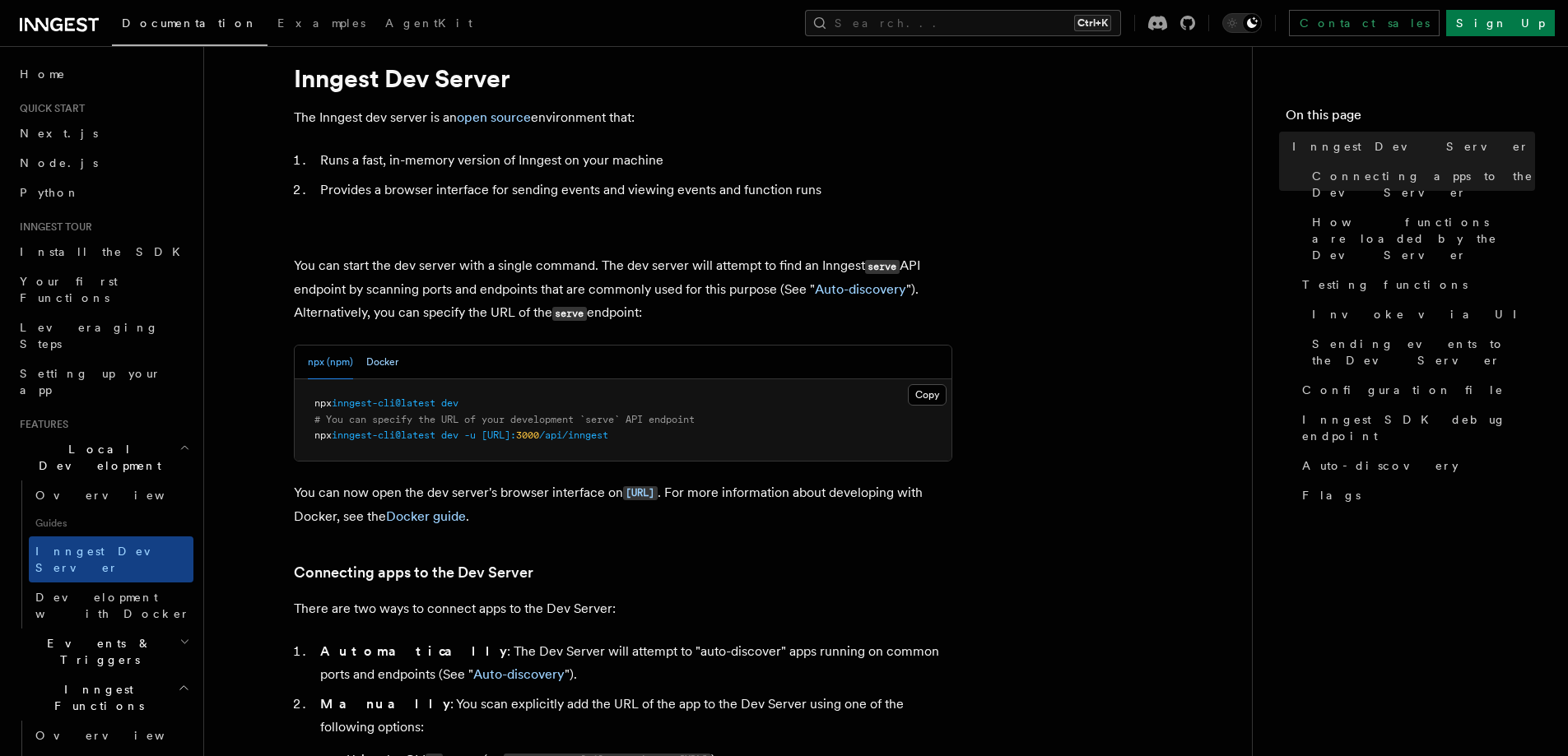
click at [391, 371] on button "Docker" at bounding box center [382, 362] width 32 height 34
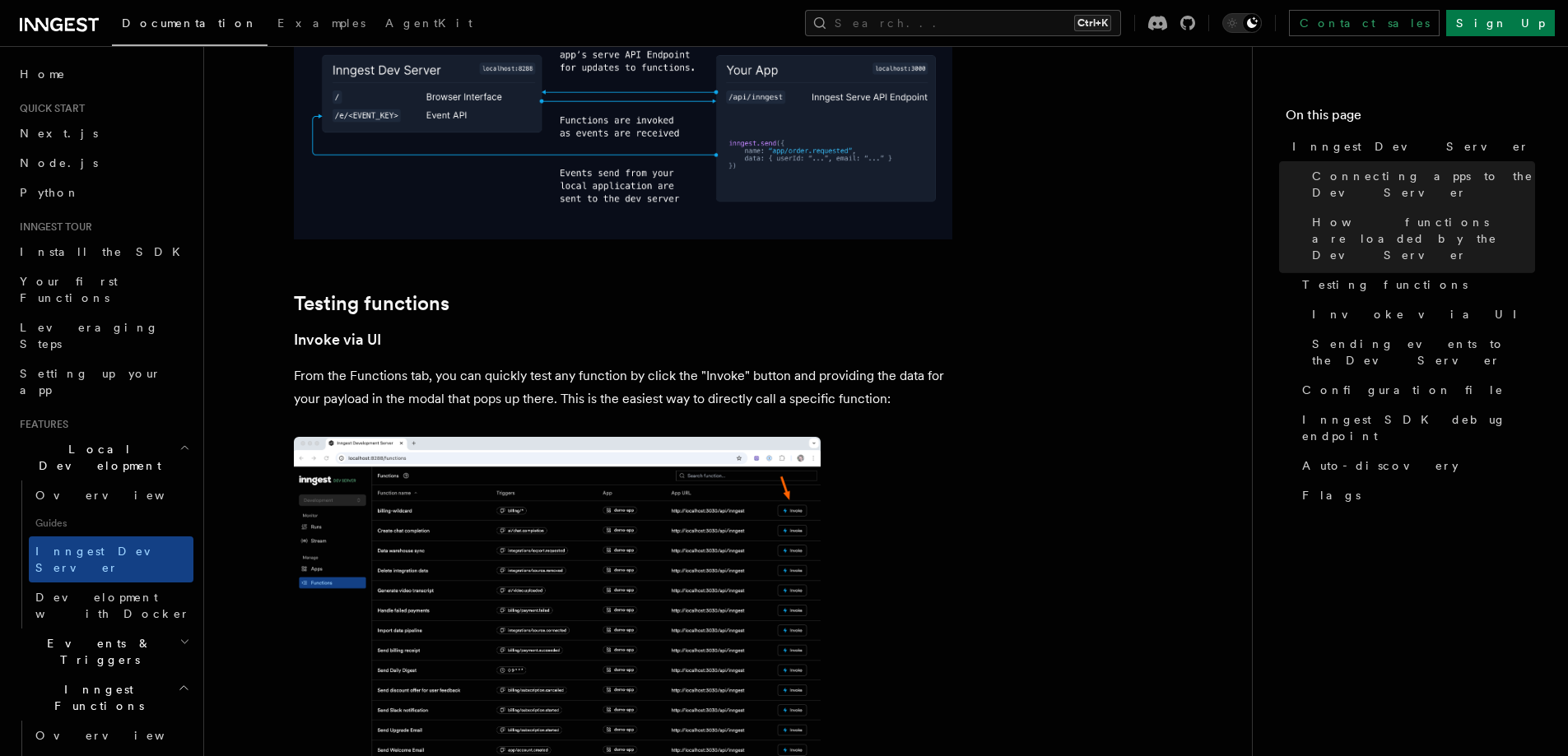
scroll to position [2139, 0]
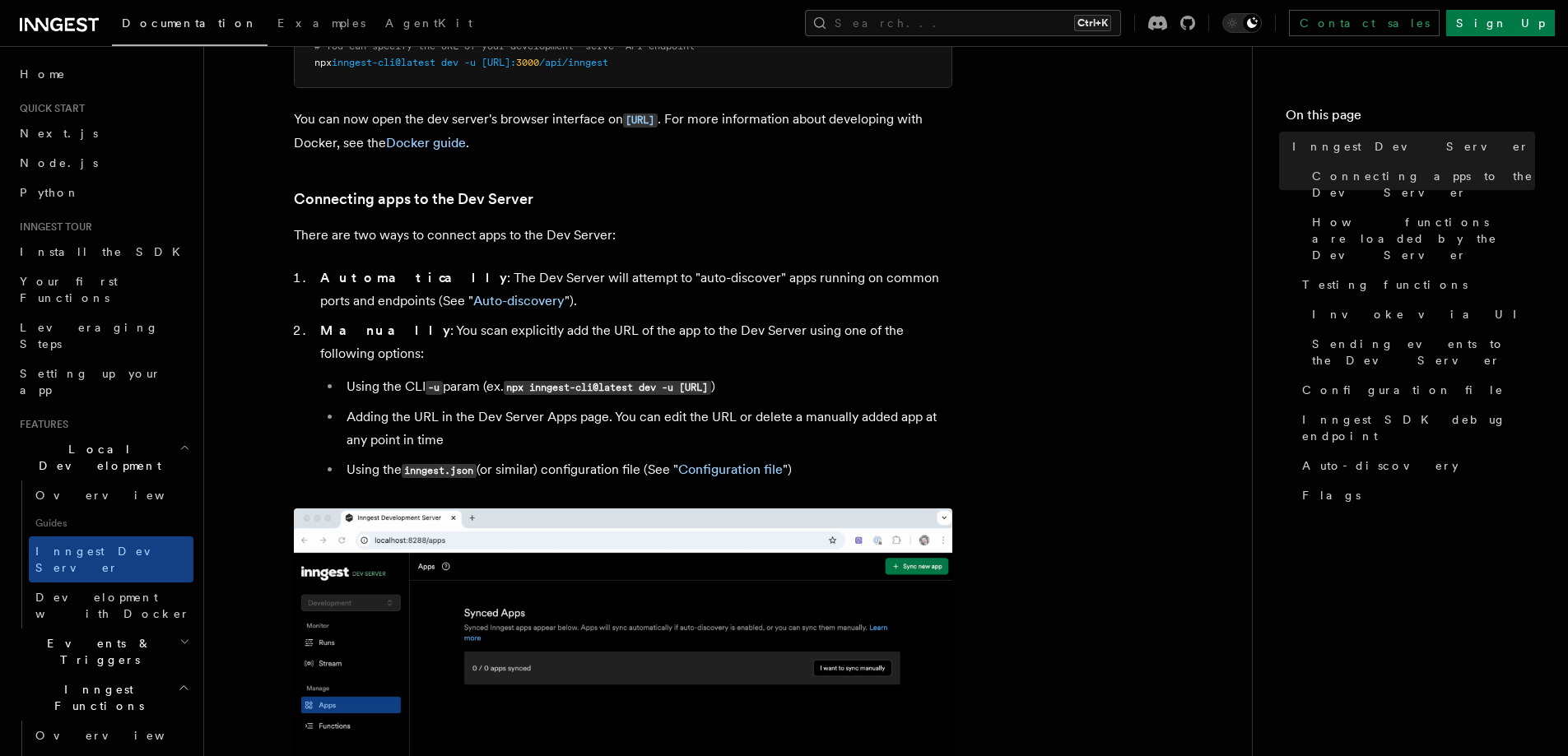
scroll to position [875, 0]
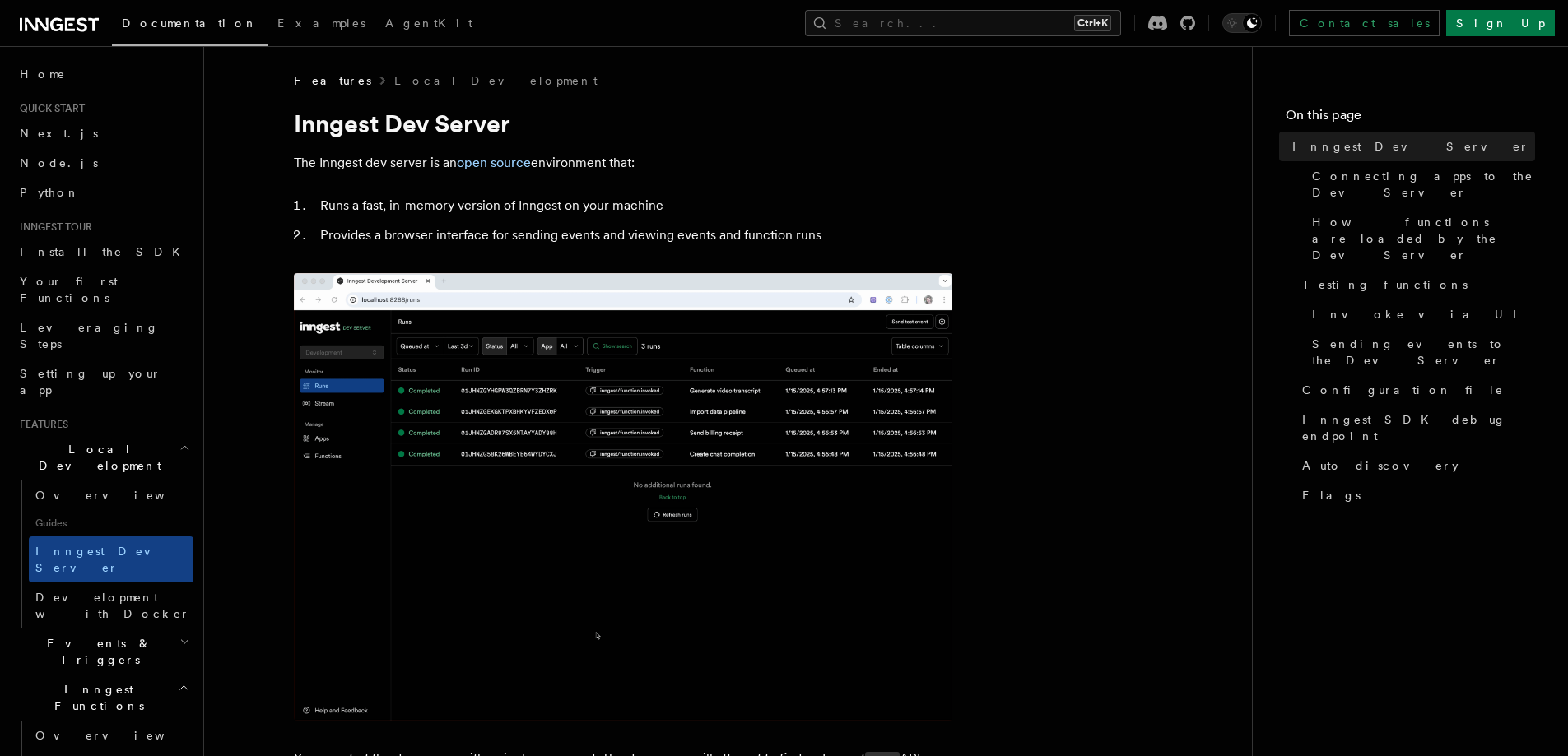
click at [470, 458] on img at bounding box center [623, 497] width 659 height 448
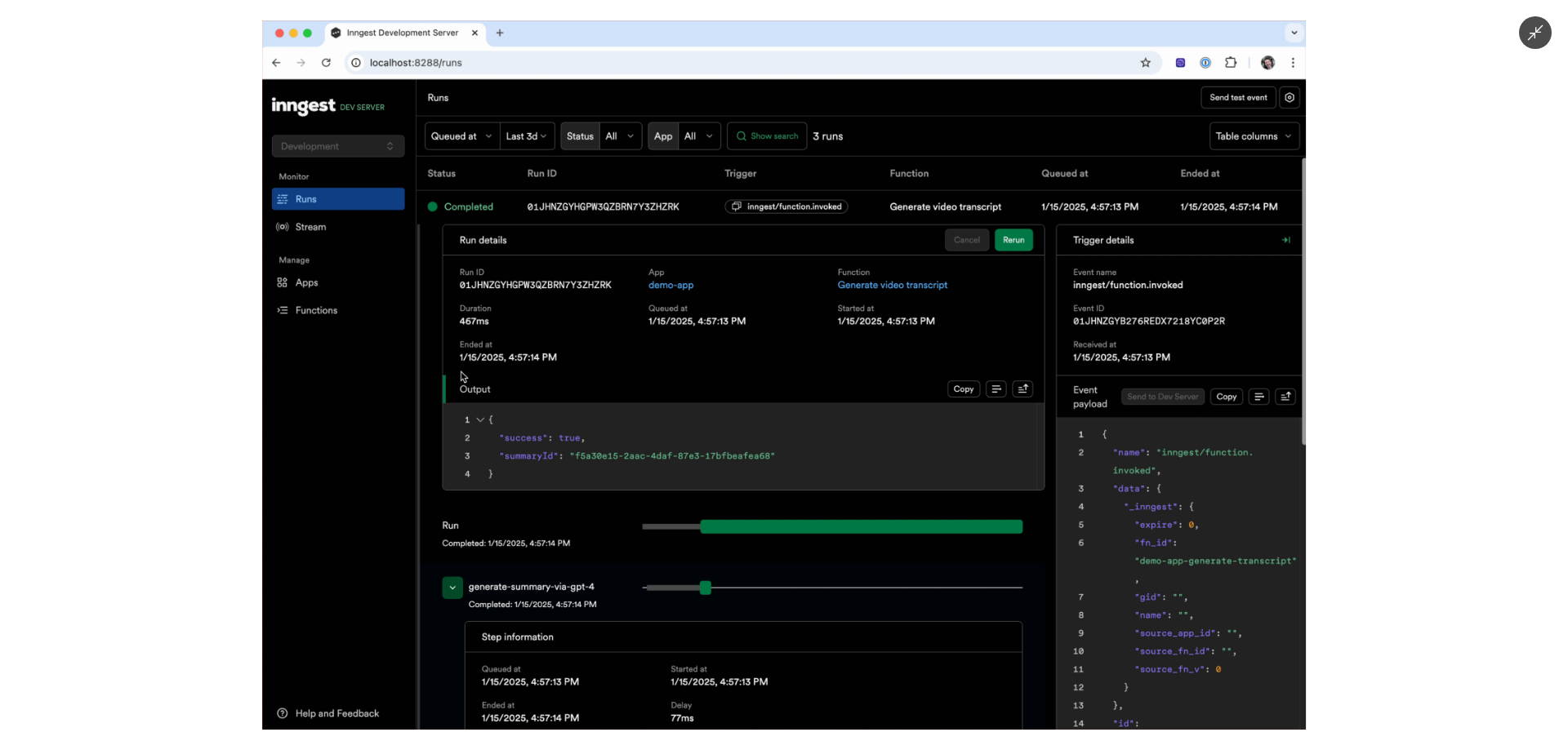
click at [146, 337] on div at bounding box center [784, 375] width 1568 height 750
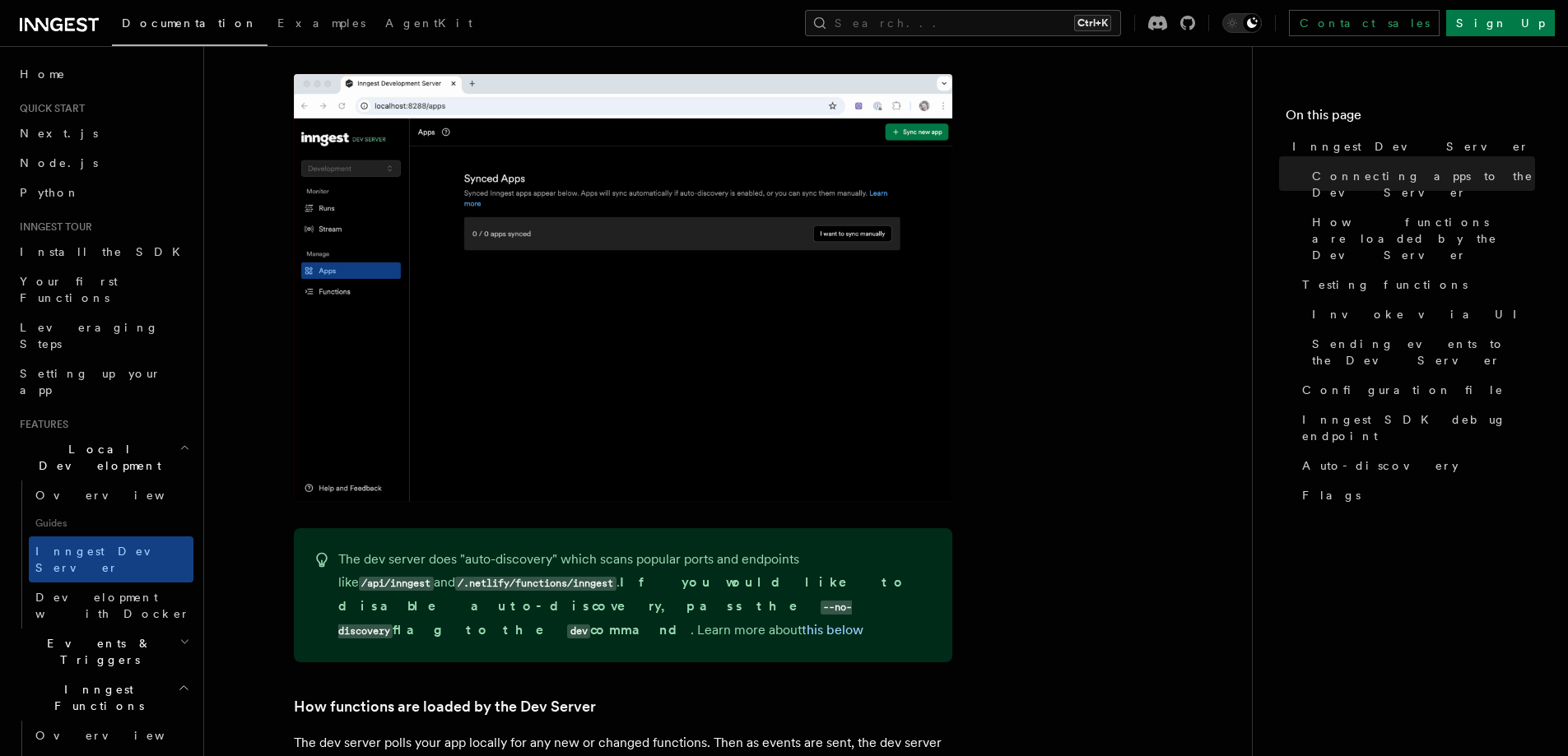
scroll to position [1372, 0]
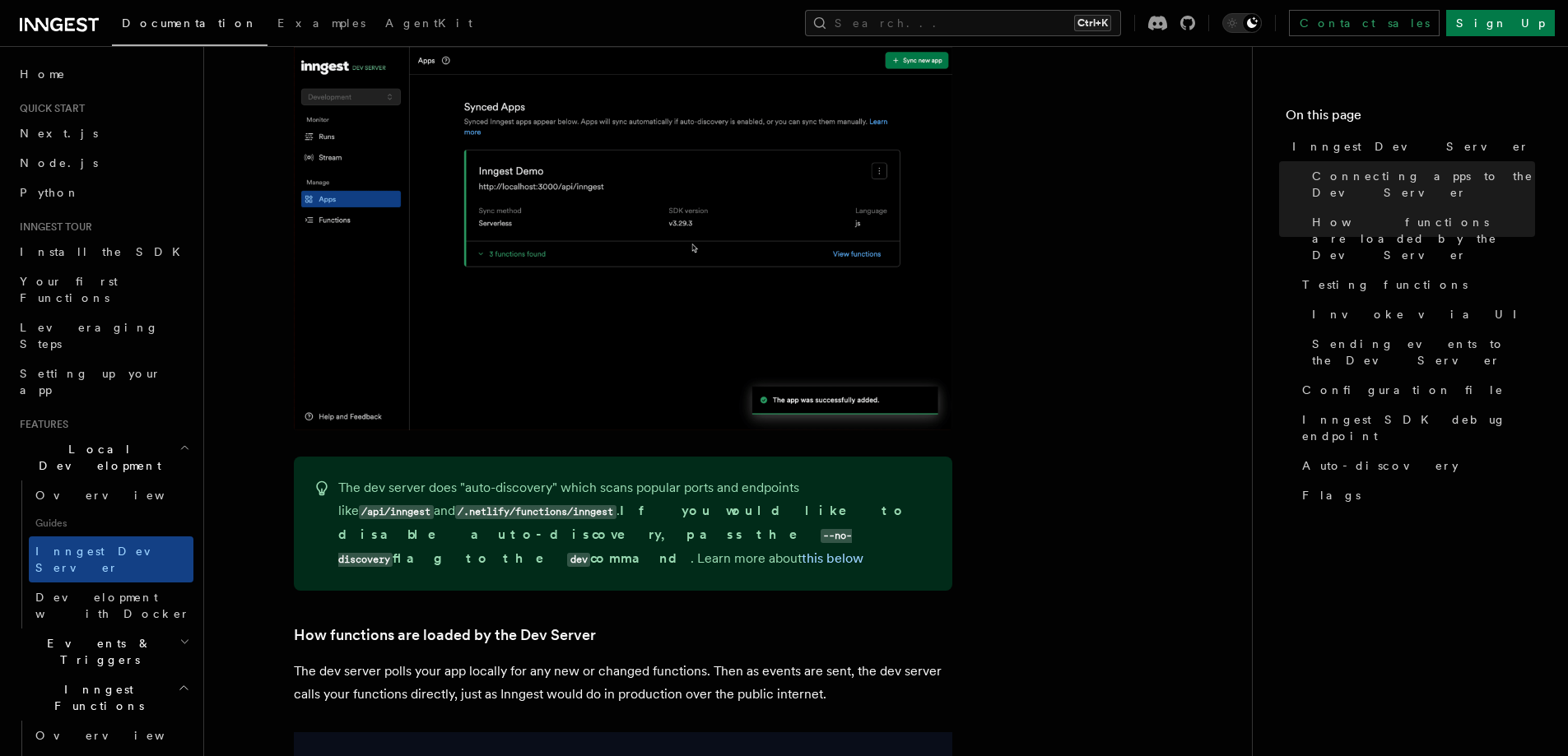
click at [542, 337] on img at bounding box center [623, 217] width 659 height 428
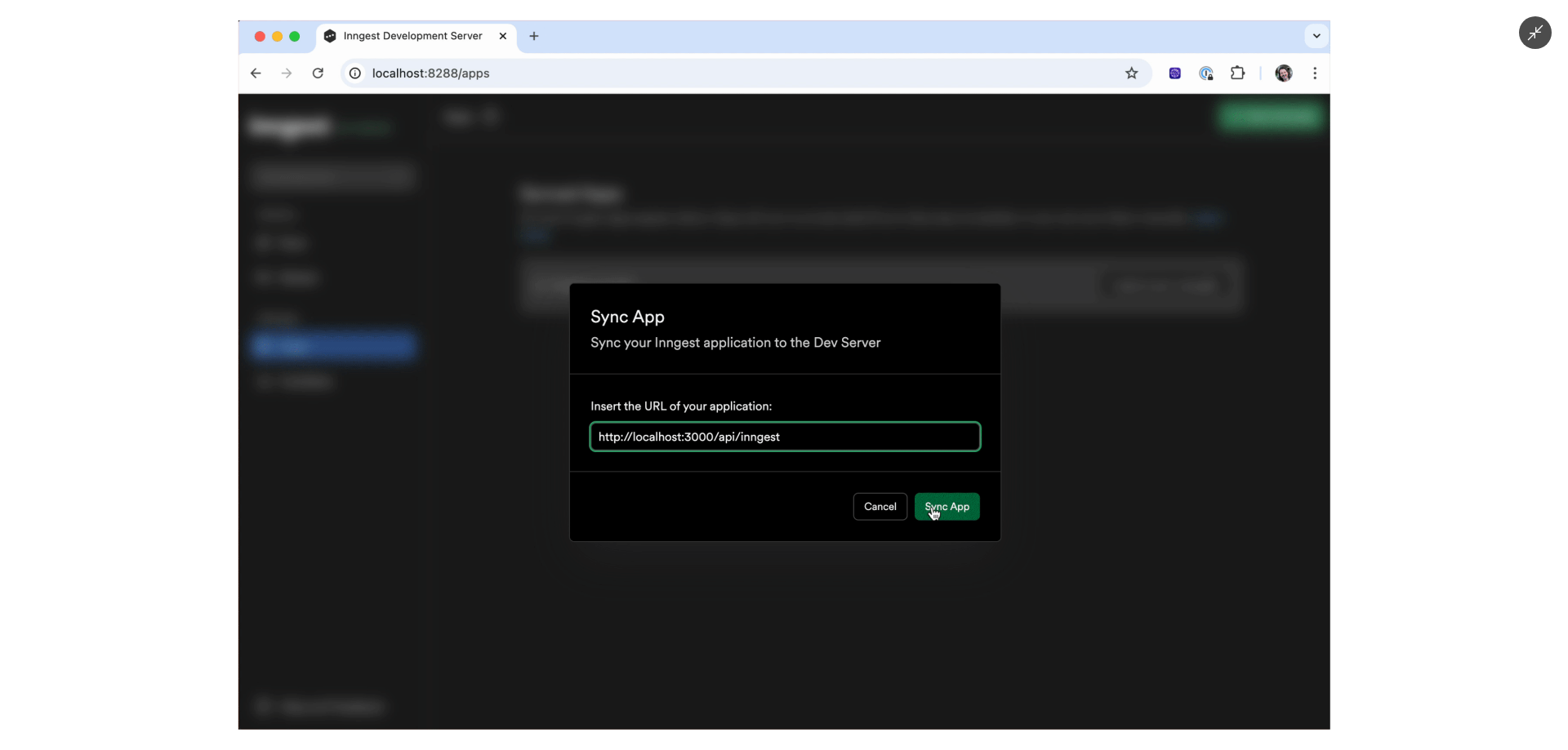
click at [99, 362] on div at bounding box center [784, 375] width 1568 height 750
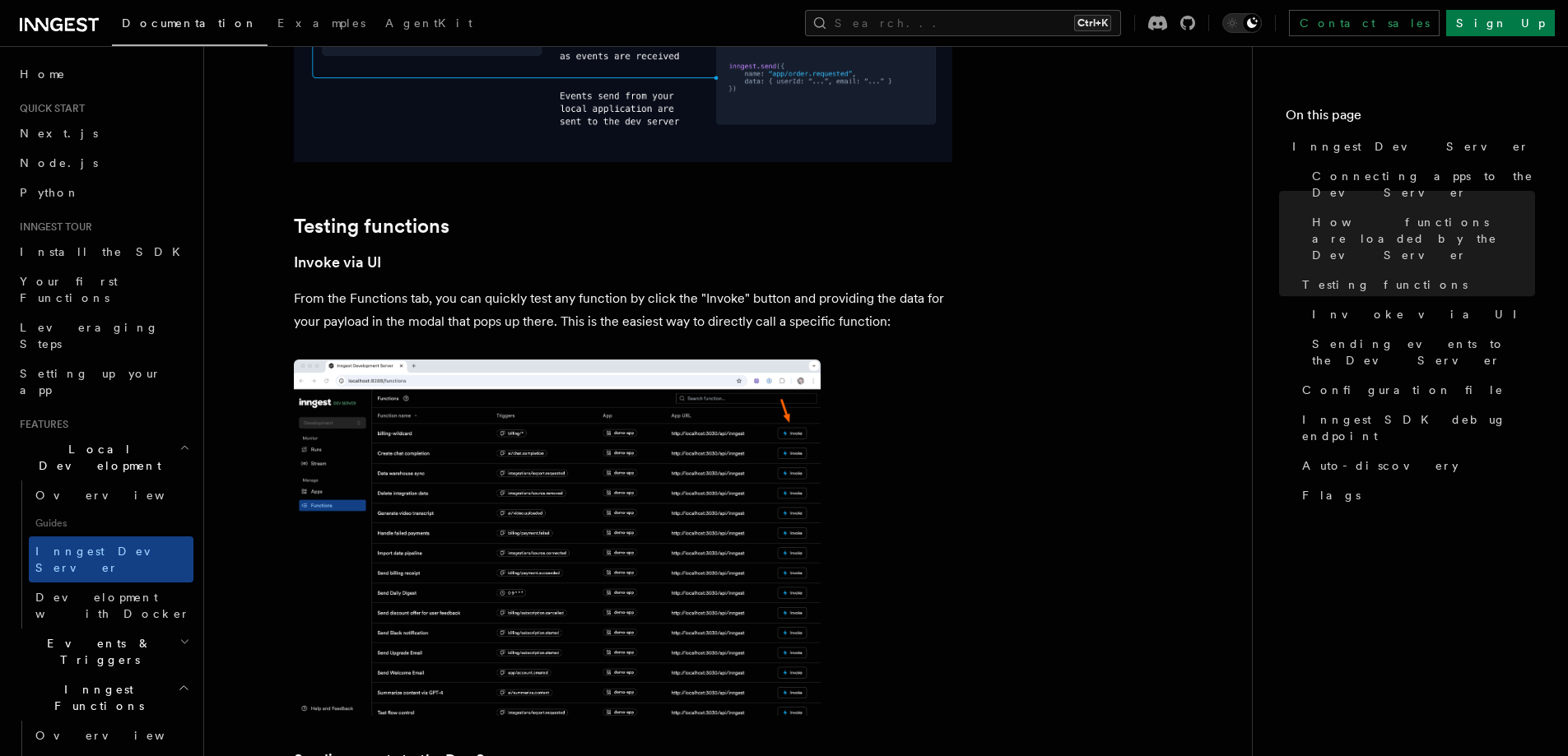
scroll to position [2195, 0]
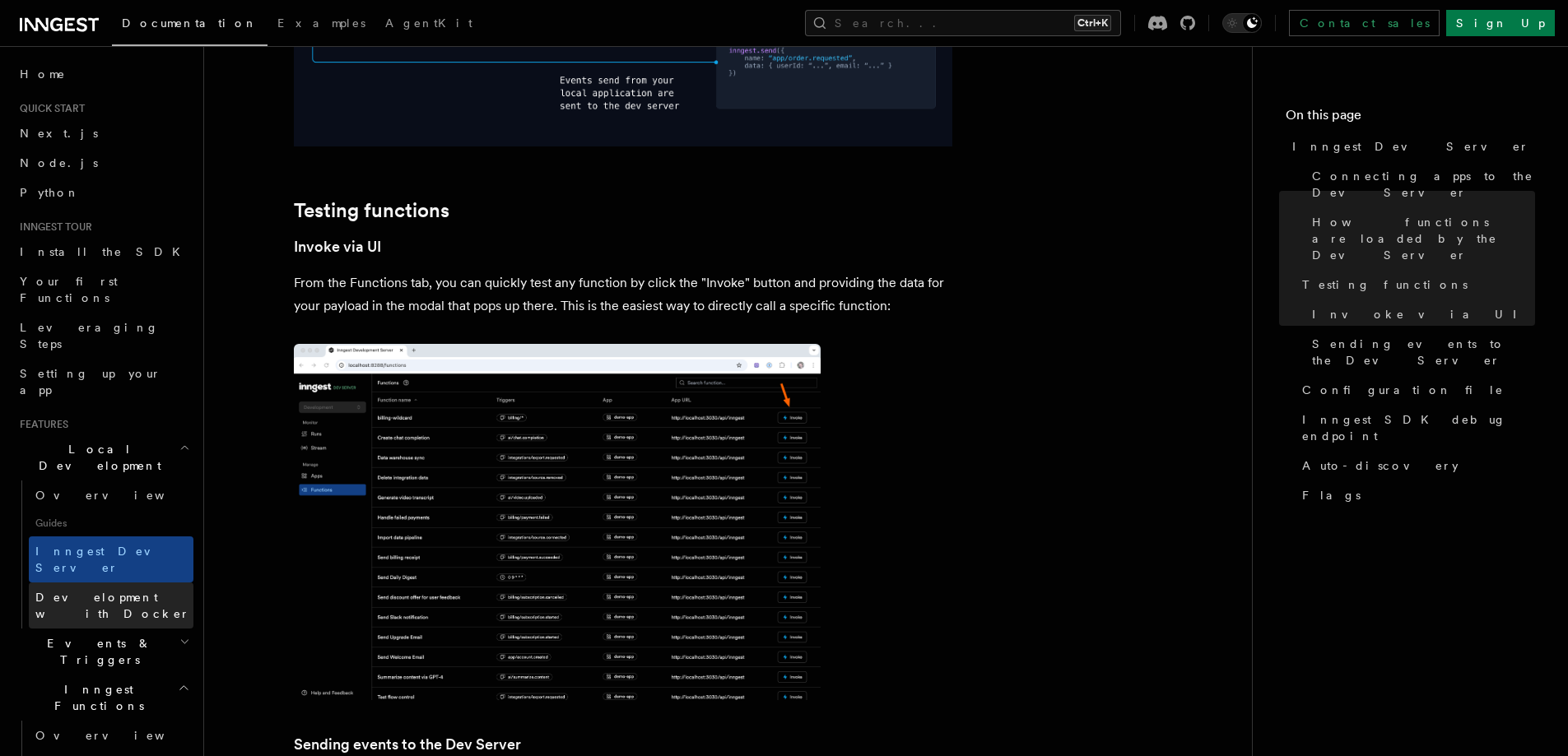
click at [89, 591] on span "Development with Docker" at bounding box center [112, 605] width 155 height 29
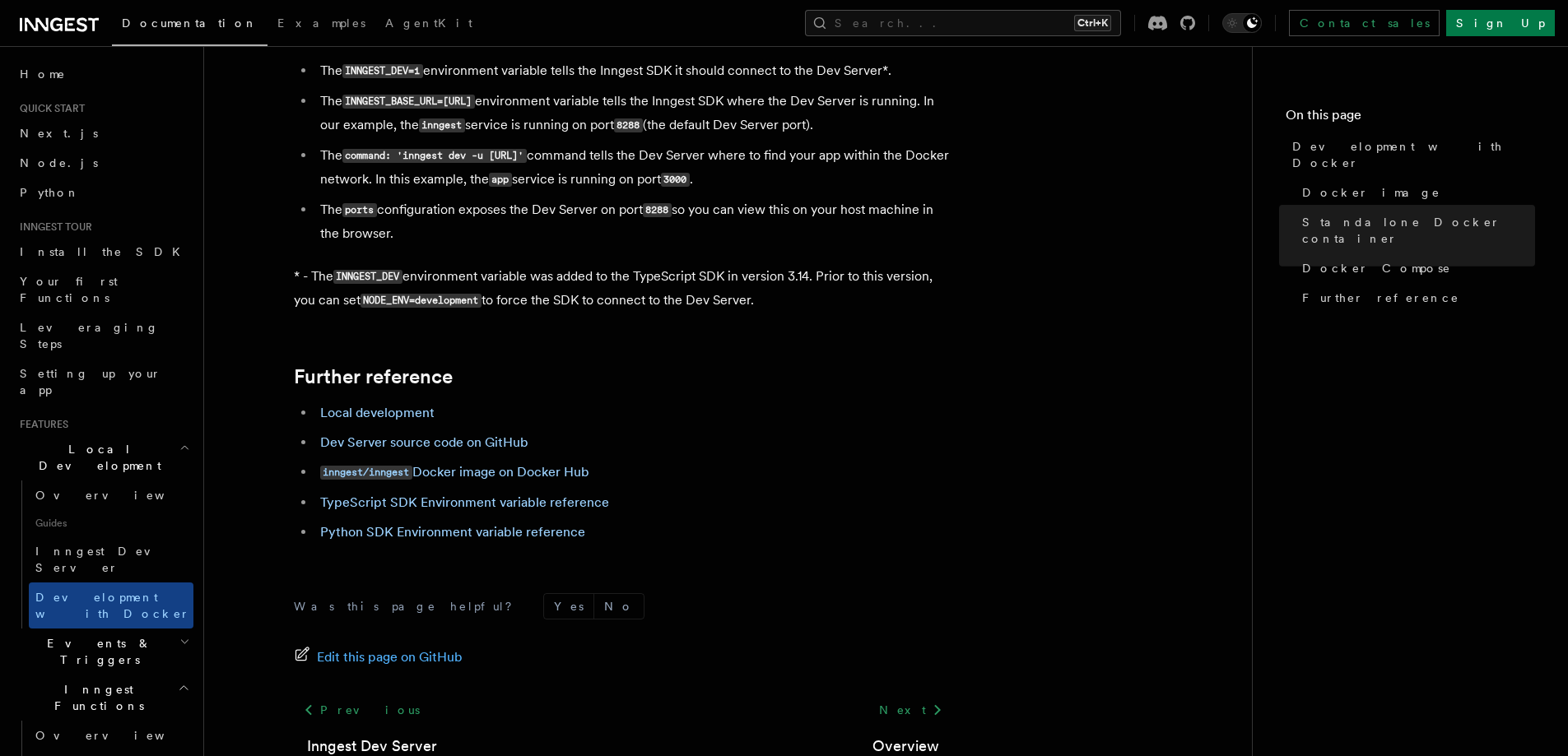
scroll to position [1646, 0]
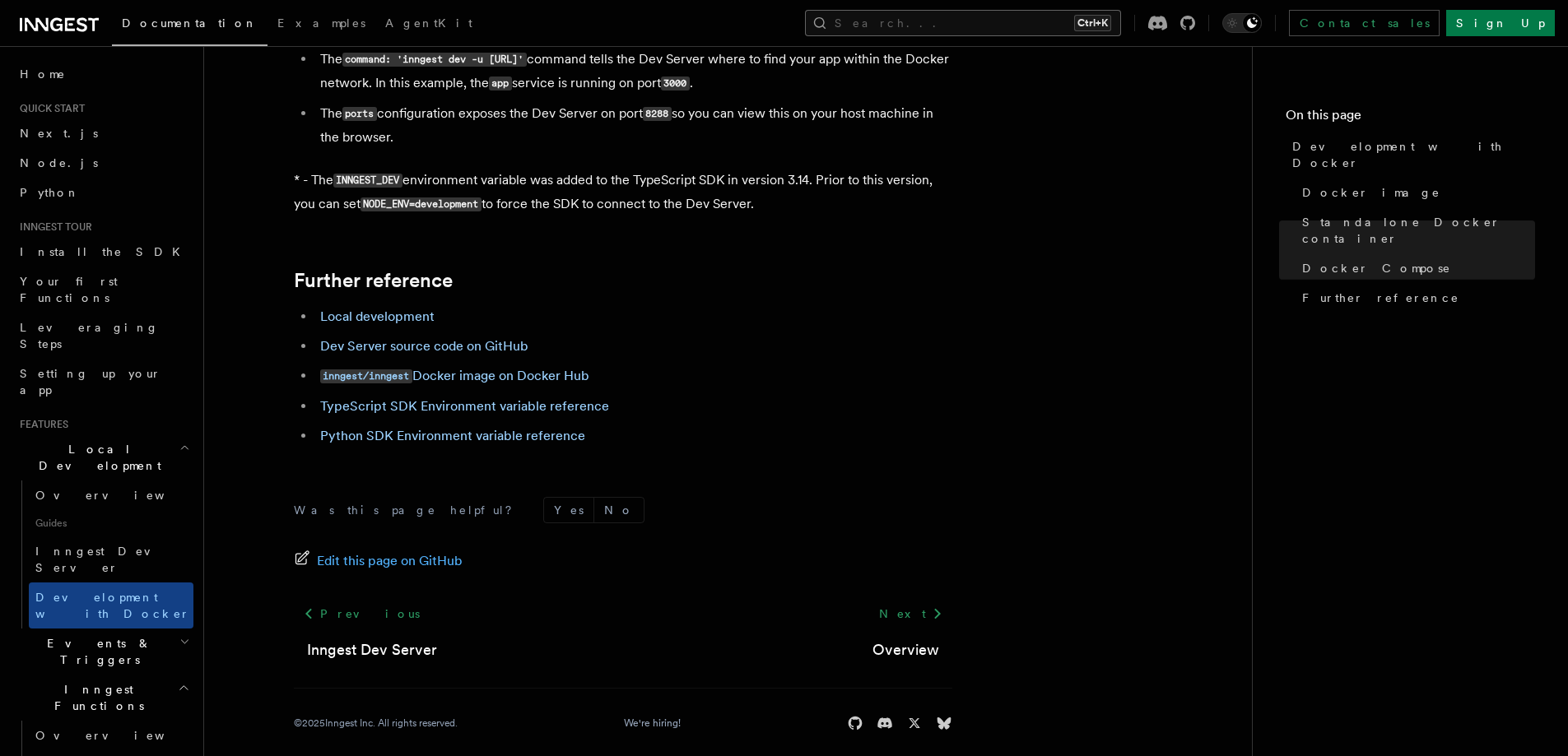
click at [1117, 28] on button "Search... Ctrl+K" at bounding box center [963, 22] width 316 height 26
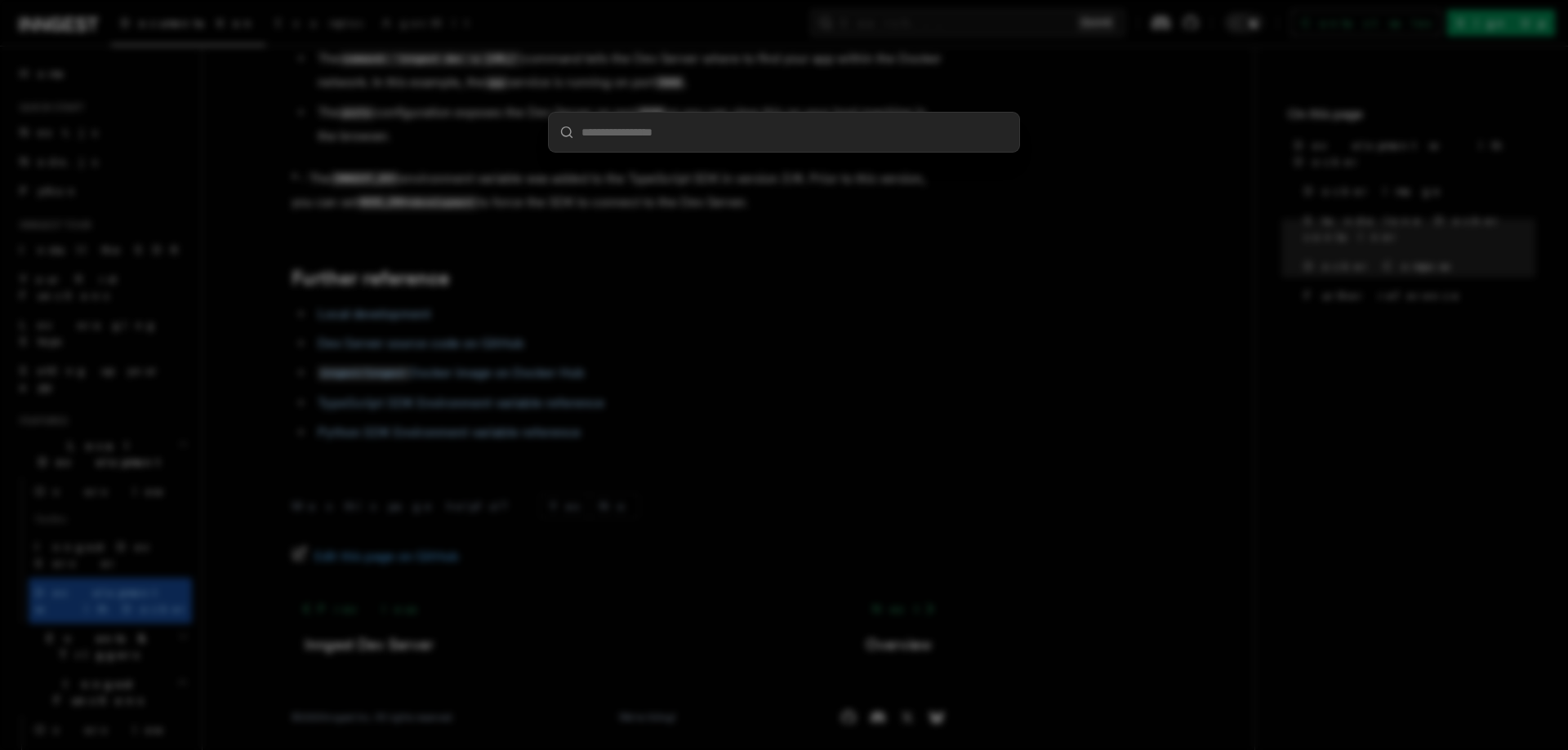
click at [917, 401] on div at bounding box center [784, 375] width 1568 height 750
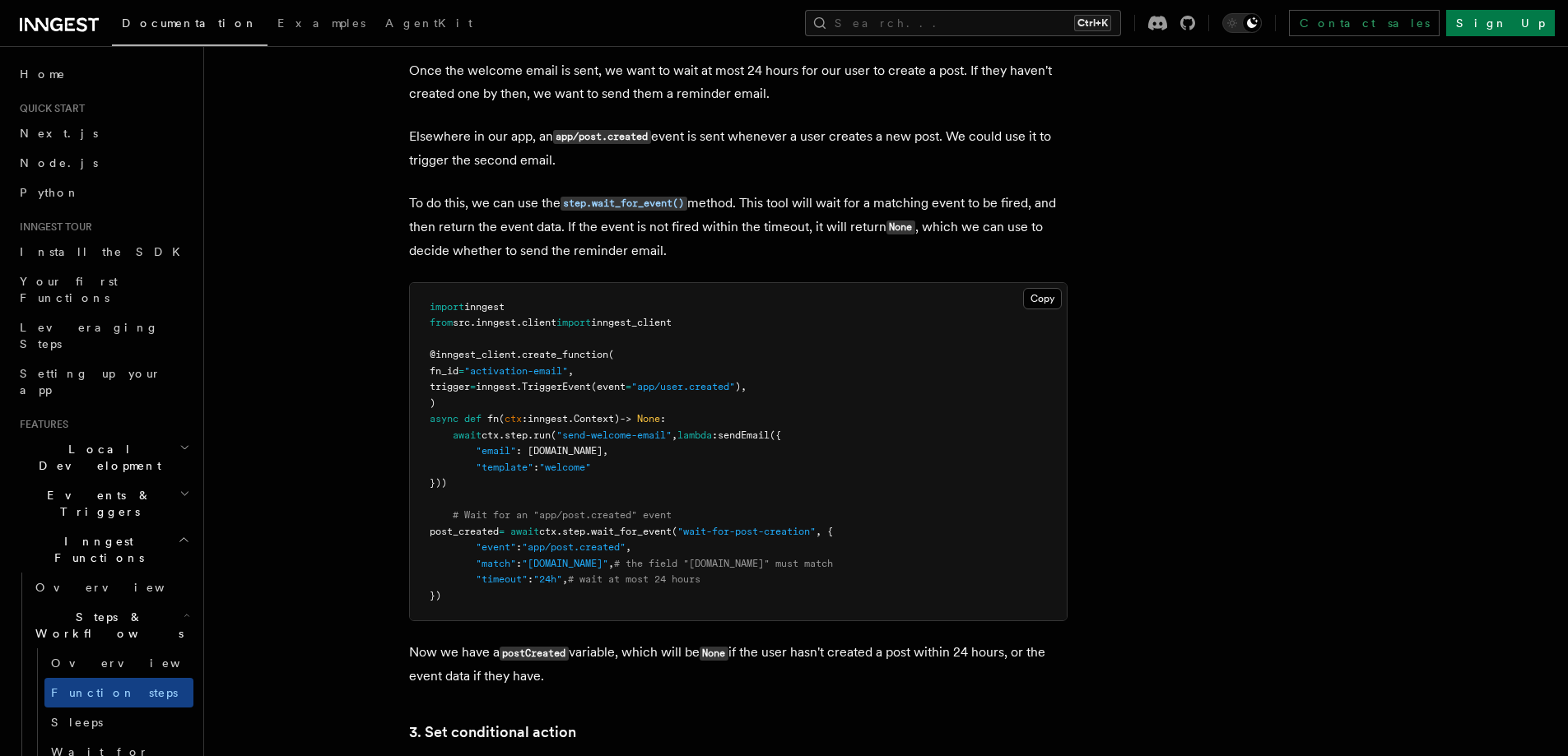
scroll to position [1920, 0]
